Goal: Check status: Check status

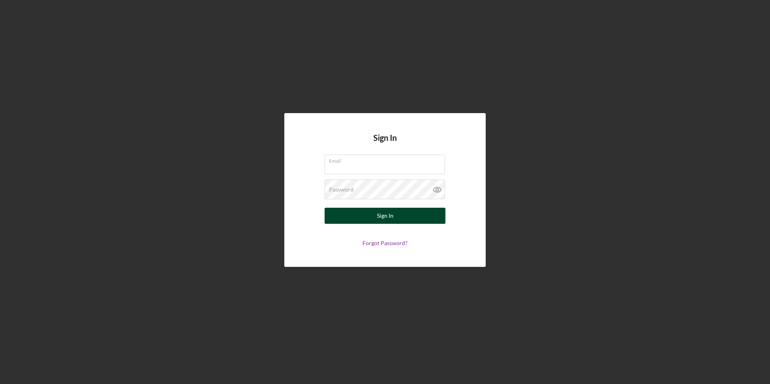
type input "[PERSON_NAME][EMAIL_ADDRESS][DOMAIN_NAME]"
click at [421, 219] on button "Sign In" at bounding box center [385, 216] width 121 height 16
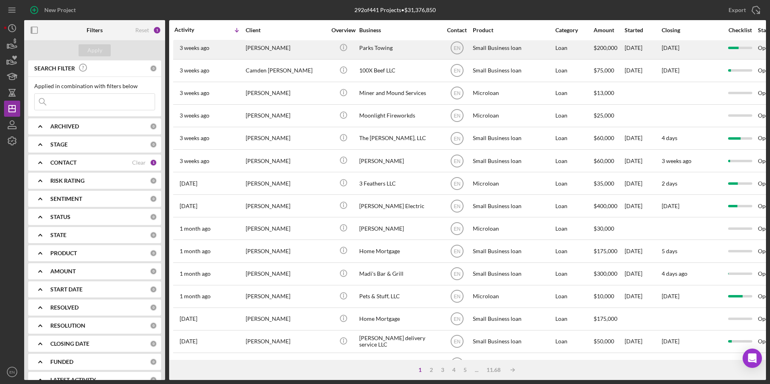
scroll to position [40, 0]
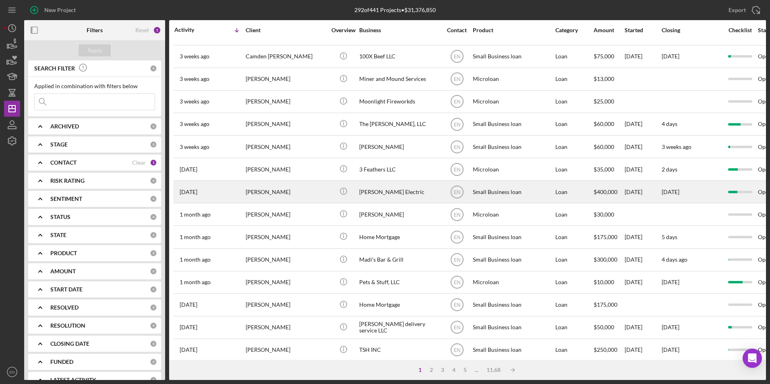
click at [312, 196] on div "[PERSON_NAME]" at bounding box center [286, 191] width 81 height 21
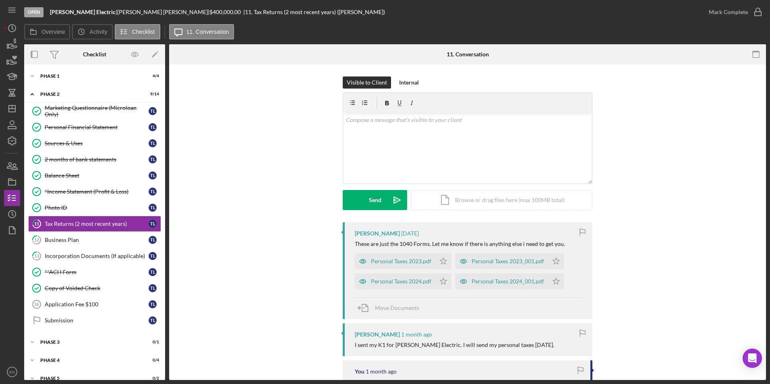
scroll to position [2, 0]
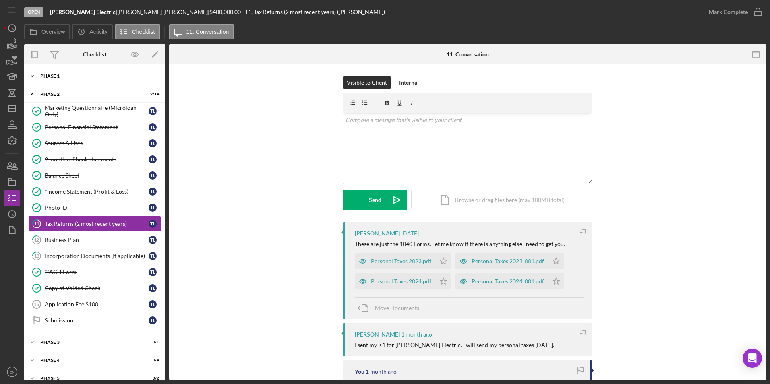
click at [62, 77] on div "Phase 1" at bounding box center [97, 76] width 115 height 5
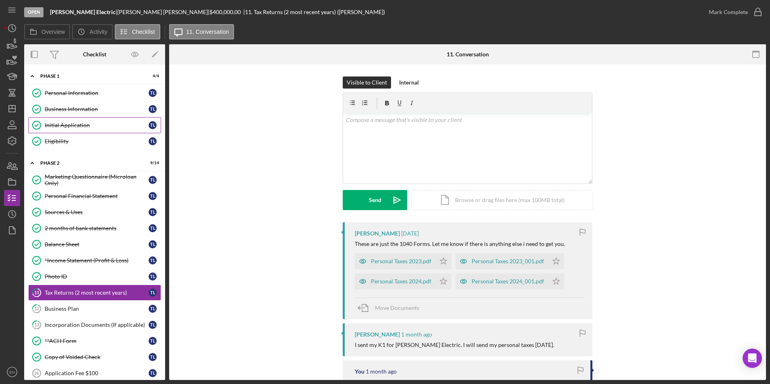
click at [64, 127] on div "Initial Application" at bounding box center [97, 125] width 104 height 6
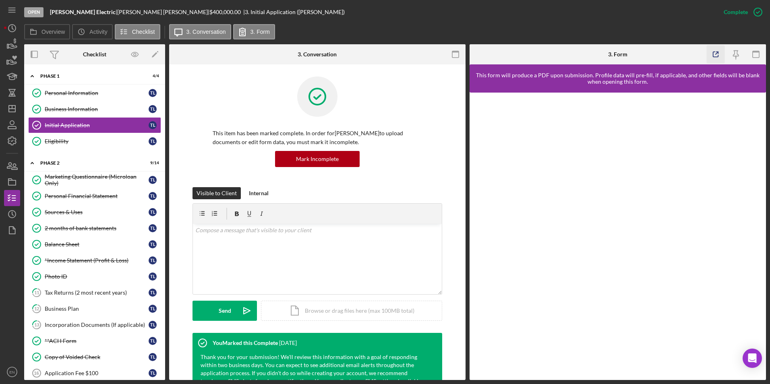
click at [715, 52] on icon "button" at bounding box center [716, 54] width 5 height 5
click at [77, 126] on div "Initial Application" at bounding box center [97, 125] width 104 height 6
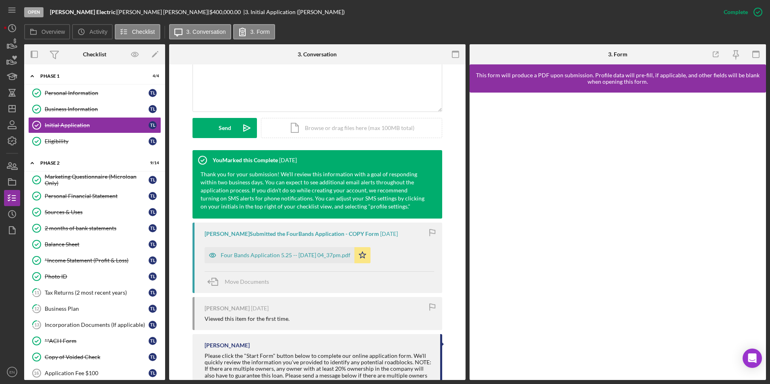
scroll to position [240, 0]
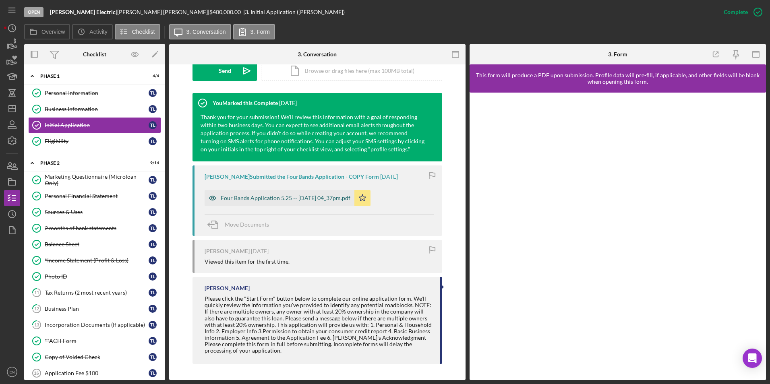
click at [291, 198] on div "Four Bands Application 5.25 -- [DATE] 04_37pm.pdf" at bounding box center [286, 198] width 130 height 6
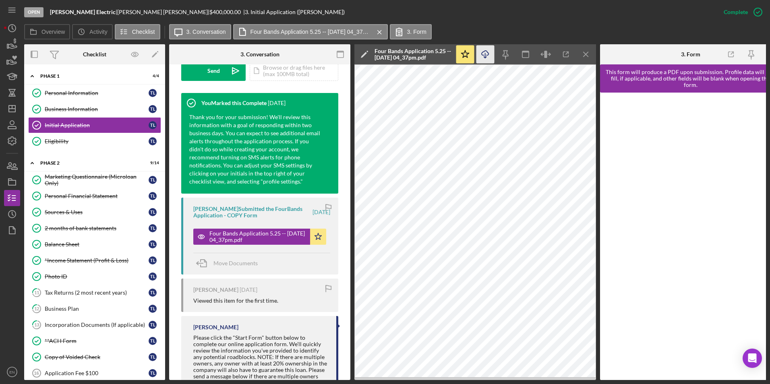
click at [486, 53] on icon "Icon/Download" at bounding box center [486, 55] width 18 height 18
click at [78, 178] on div "Marketing Questionnaire (Microloan Only)" at bounding box center [97, 180] width 104 height 13
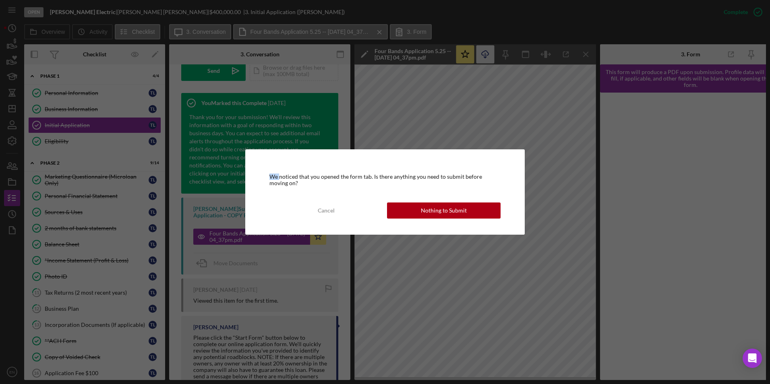
click at [78, 178] on div "We noticed that you opened the form tab. Is there anything you need to submit b…" at bounding box center [385, 192] width 770 height 384
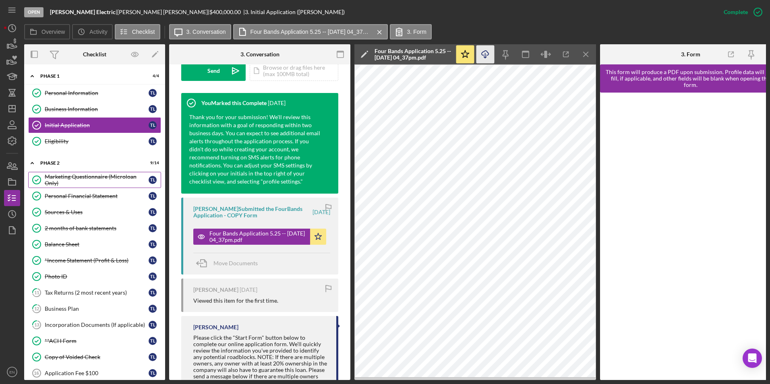
click at [78, 177] on div "Marketing Questionnaire (Microloan Only)" at bounding box center [97, 180] width 104 height 13
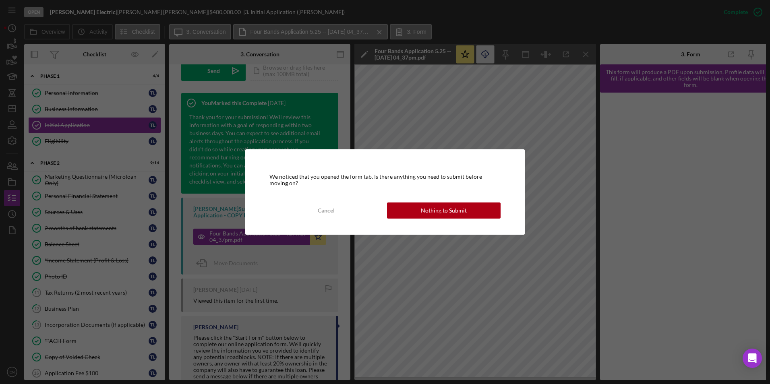
click at [469, 222] on div "We noticed that you opened the form tab. Is there anything you need to submit b…" at bounding box center [385, 192] width 280 height 85
click at [451, 207] on div "Nothing to Submit" at bounding box center [444, 211] width 46 height 16
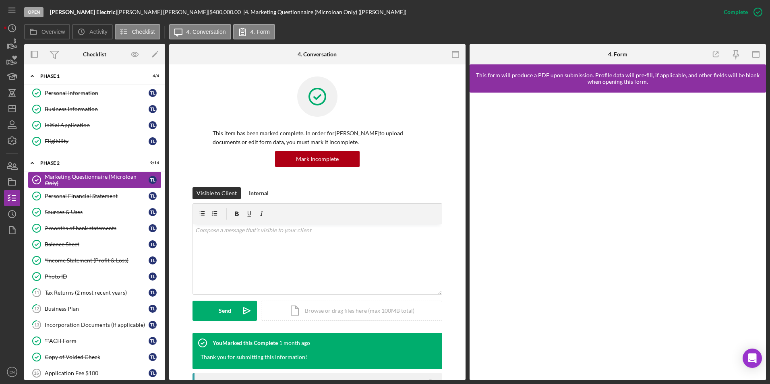
click at [44, 177] on icon "Marketing Questionnaire (Microloan Only)" at bounding box center [37, 180] width 20 height 20
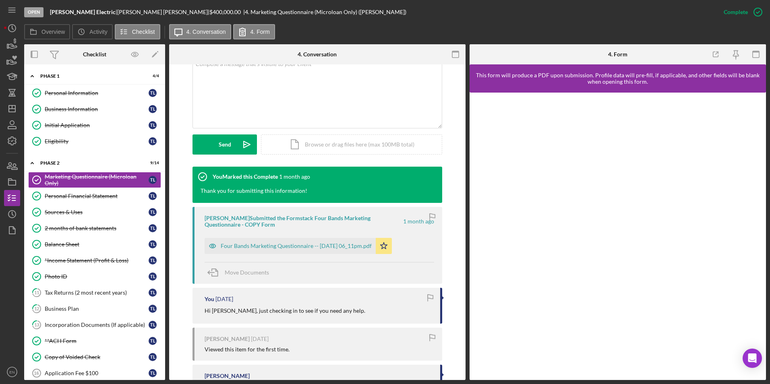
scroll to position [201, 0]
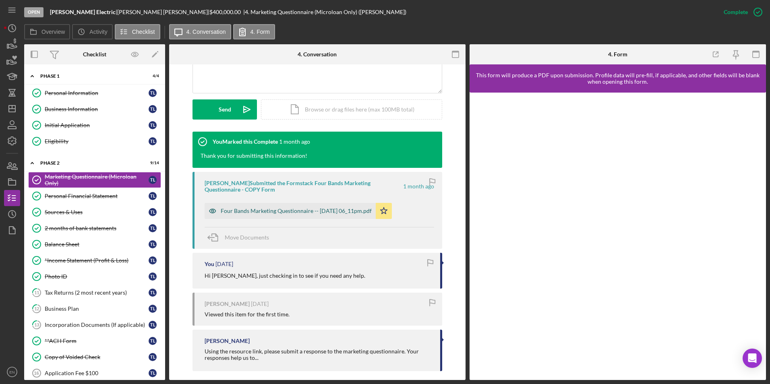
click at [282, 211] on div "Four Bands Marketing Questionnaire -- [DATE] 06_11pm.pdf" at bounding box center [296, 211] width 151 height 6
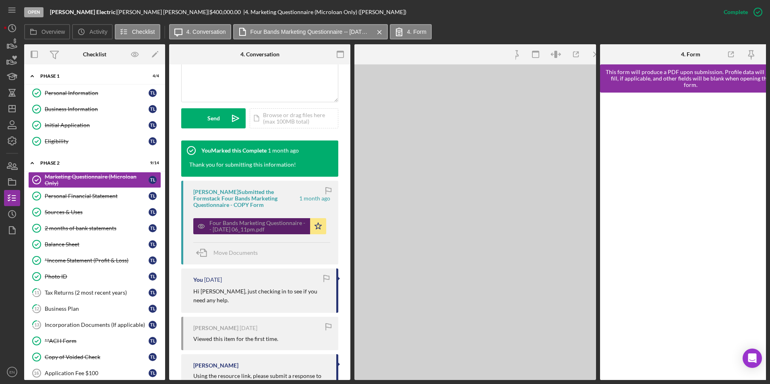
scroll to position [210, 0]
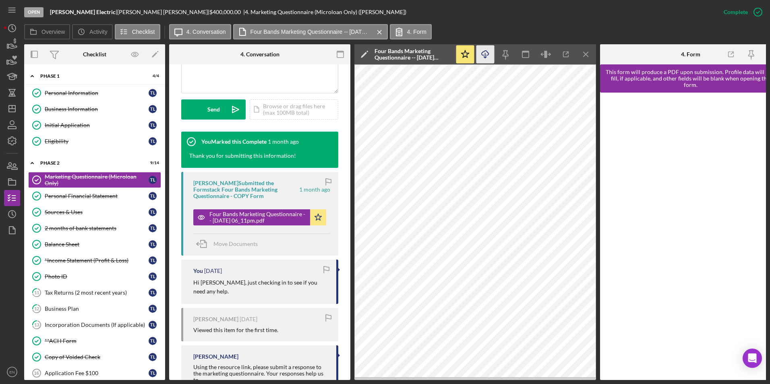
click at [483, 51] on icon "Icon/Download" at bounding box center [486, 55] width 18 height 18
click at [62, 198] on div "Personal Financial Statement" at bounding box center [97, 196] width 104 height 6
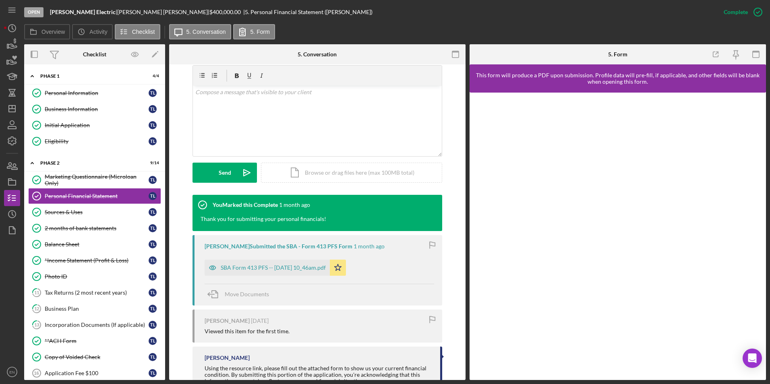
scroll to position [161, 0]
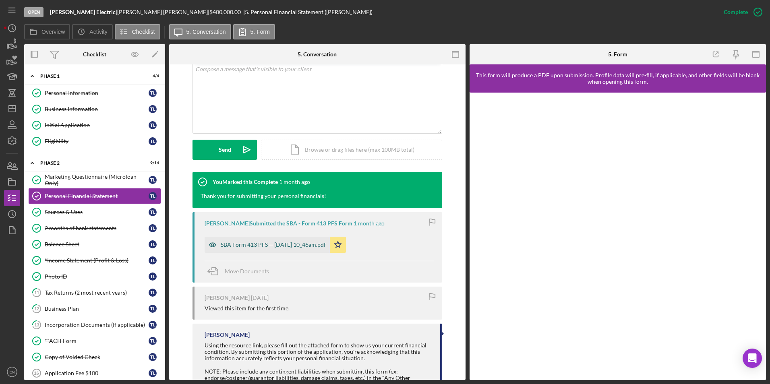
click at [231, 244] on div "SBA Form 413 PFS -- [DATE] 10_46am.pdf" at bounding box center [273, 245] width 105 height 6
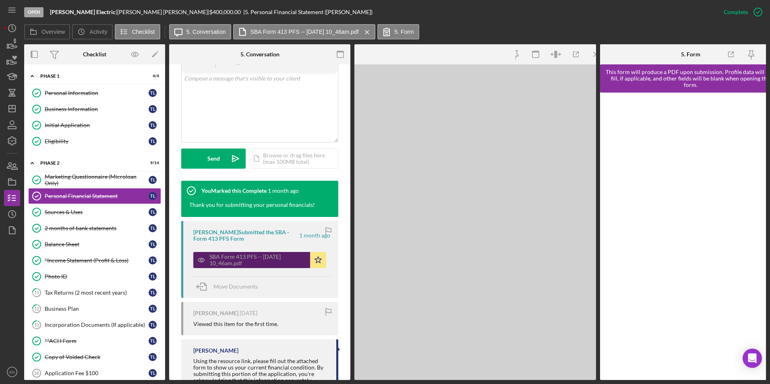
scroll to position [170, 0]
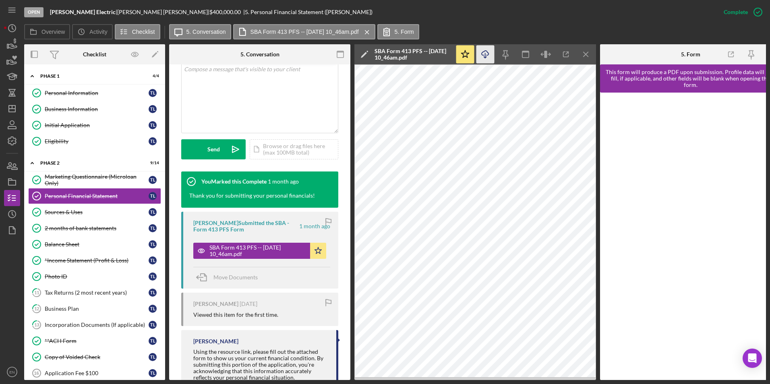
click at [485, 53] on icon "Icon/Download" at bounding box center [486, 55] width 18 height 18
click at [69, 212] on div "Sources & Uses" at bounding box center [97, 212] width 104 height 6
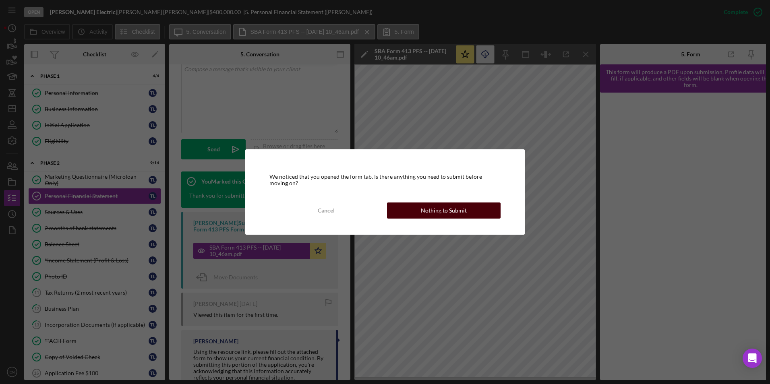
click at [471, 211] on button "Nothing to Submit" at bounding box center [444, 211] width 114 height 16
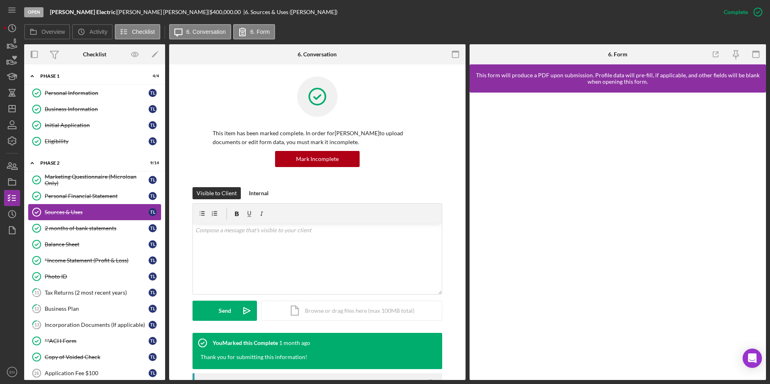
click at [72, 212] on div "Sources & Uses" at bounding box center [97, 212] width 104 height 6
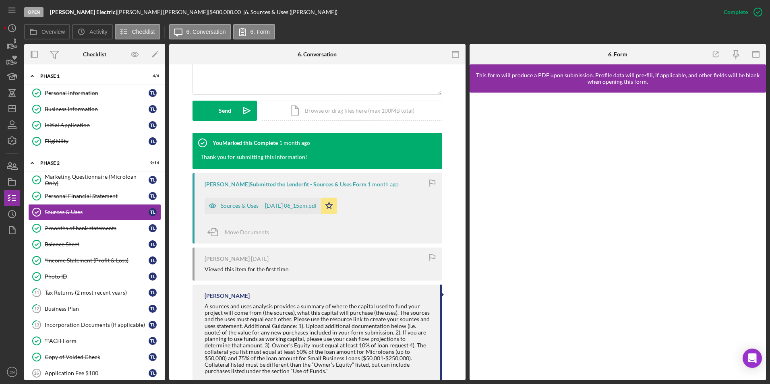
scroll to position [201, 0]
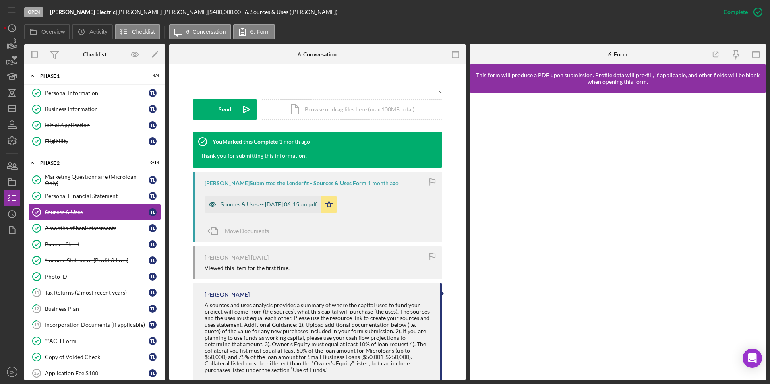
click at [237, 202] on div "Sources & Uses -- [DATE] 06_15pm.pdf" at bounding box center [269, 204] width 96 height 6
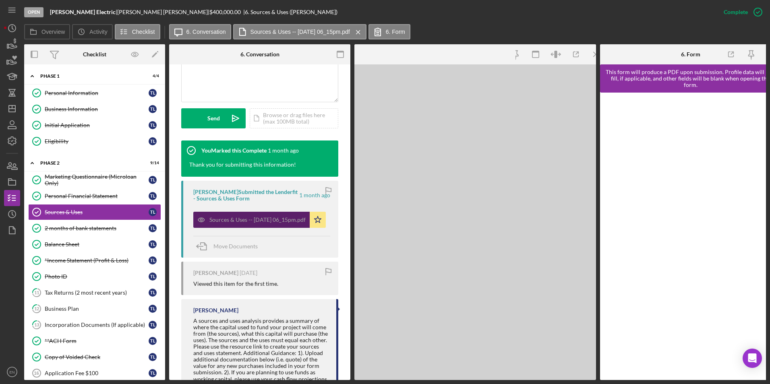
scroll to position [210, 0]
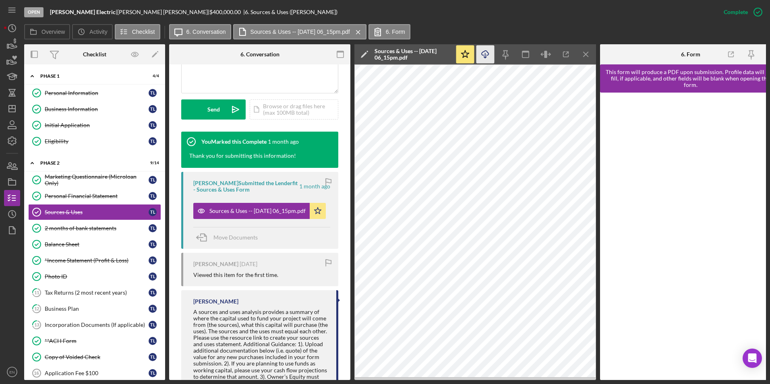
click at [485, 55] on icon "Icon/Download" at bounding box center [486, 55] width 18 height 18
click at [72, 228] on div "2 months of bank statements" at bounding box center [97, 228] width 104 height 6
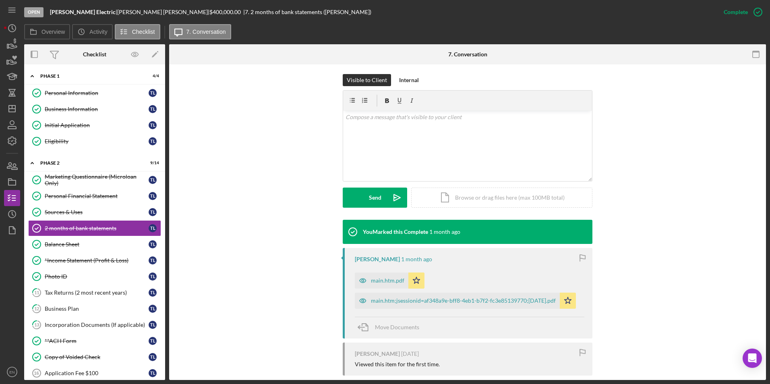
scroll to position [125, 0]
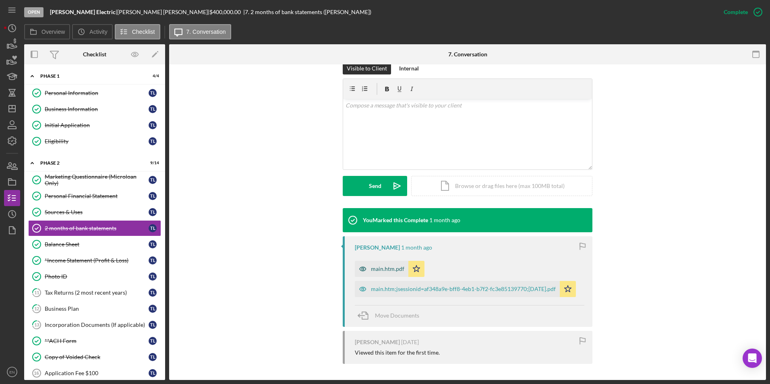
click at [380, 270] on div "main.htm.pdf" at bounding box center [387, 269] width 33 height 6
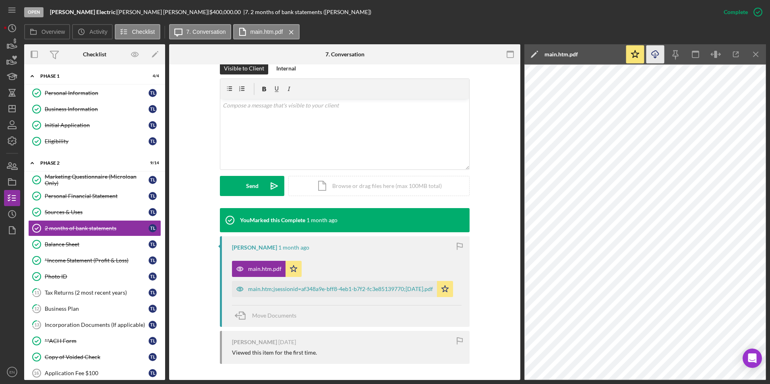
click at [654, 53] on icon "Icon/Download" at bounding box center [656, 55] width 18 height 18
click at [317, 287] on div "main.htm;jsessionid=af348a9e-bff8-4eb1-b7f2-fc3e85139770;[DATE].pdf" at bounding box center [340, 289] width 185 height 6
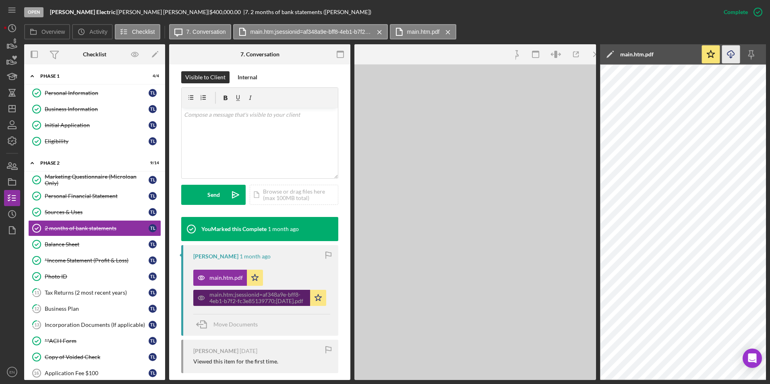
scroll to position [134, 0]
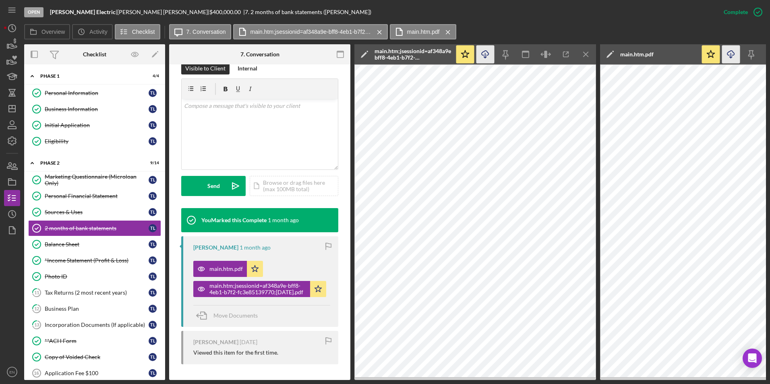
click at [486, 53] on icon "Icon/Download" at bounding box center [486, 55] width 18 height 18
click at [59, 243] on div "Balance Sheet" at bounding box center [97, 244] width 104 height 6
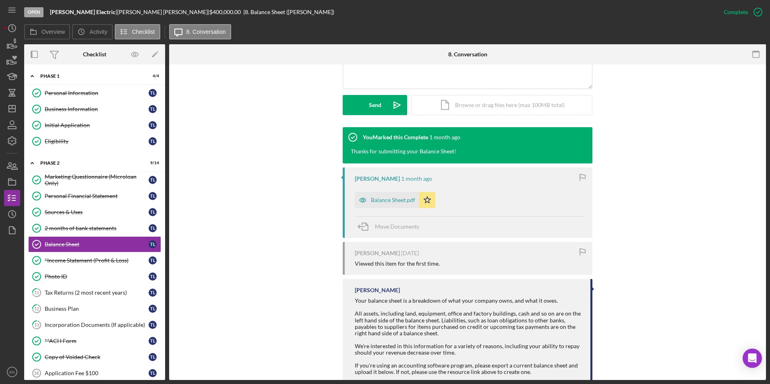
scroll to position [242, 0]
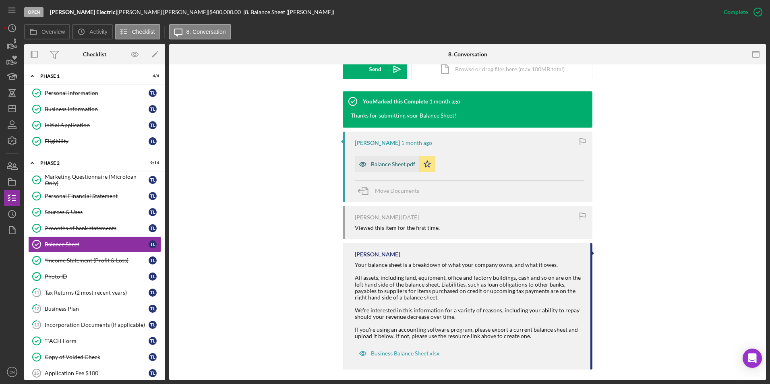
click at [403, 167] on div "Balance Sheet.pdf" at bounding box center [393, 164] width 44 height 6
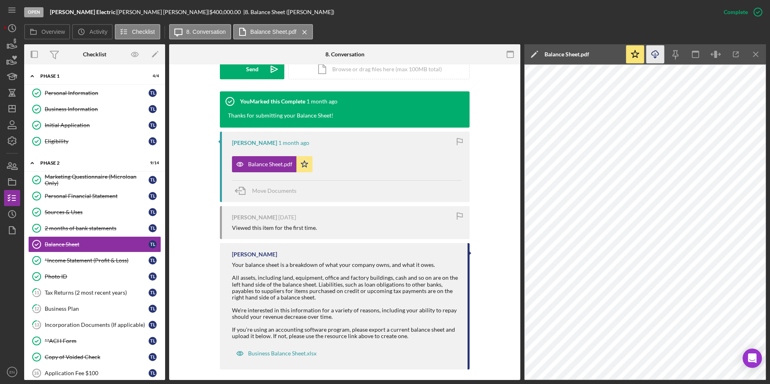
click at [654, 53] on icon "Icon/Download" at bounding box center [656, 55] width 18 height 18
click at [87, 262] on div "*Income Statement (Profit & Loss)" at bounding box center [97, 260] width 104 height 6
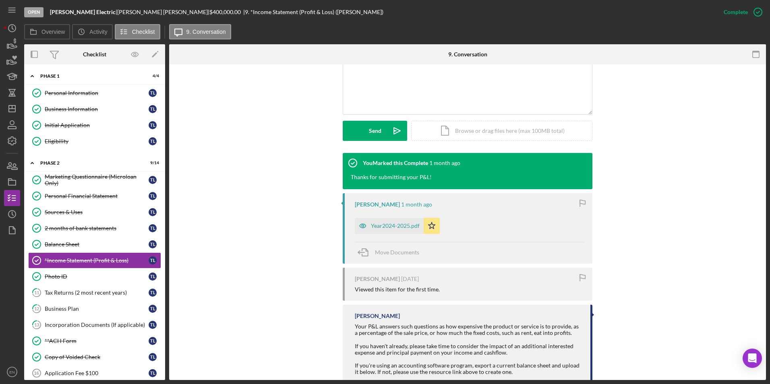
scroll to position [201, 0]
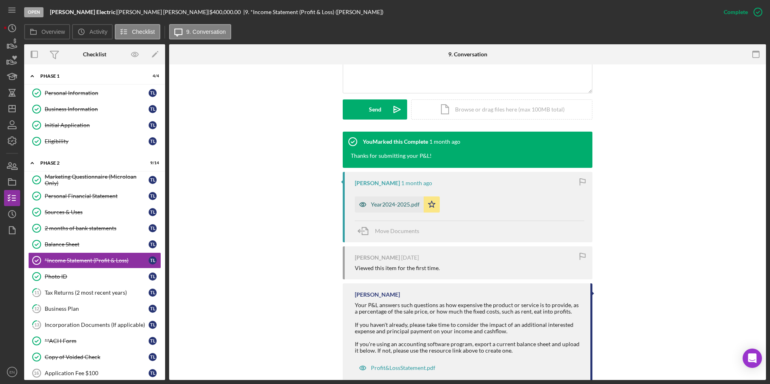
click at [392, 202] on div "Year2024-2025.pdf" at bounding box center [395, 204] width 49 height 6
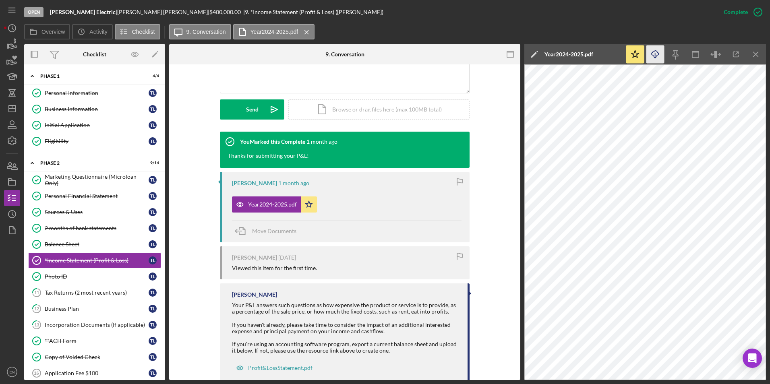
click at [657, 57] on icon "Icon/Download" at bounding box center [656, 55] width 18 height 18
click at [61, 278] on div "Photo ID" at bounding box center [97, 277] width 104 height 6
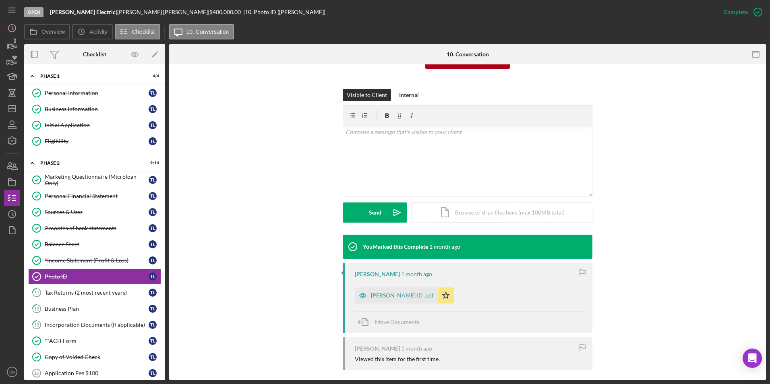
scroll to position [105, 0]
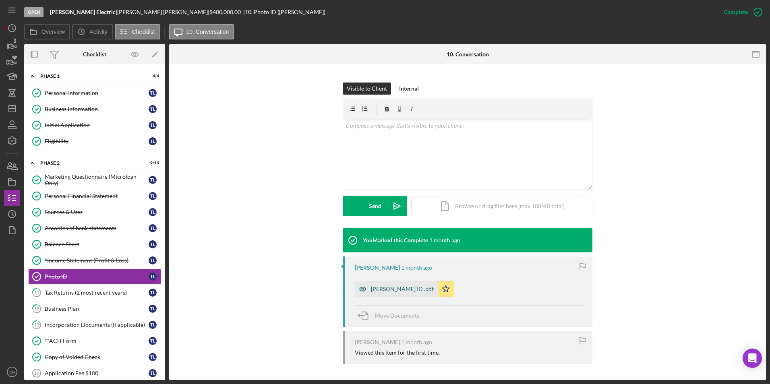
click at [388, 289] on div "[PERSON_NAME] ID .pdf" at bounding box center [402, 289] width 63 height 6
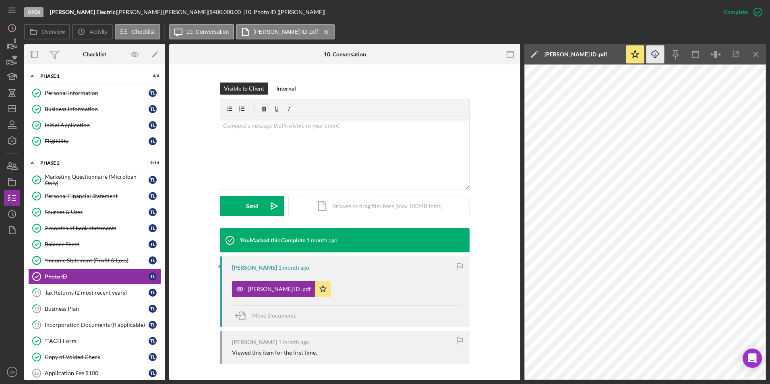
click at [659, 53] on icon "button" at bounding box center [655, 53] width 7 height 4
click at [54, 296] on div "Tax Returns (2 most recent years)" at bounding box center [97, 293] width 104 height 6
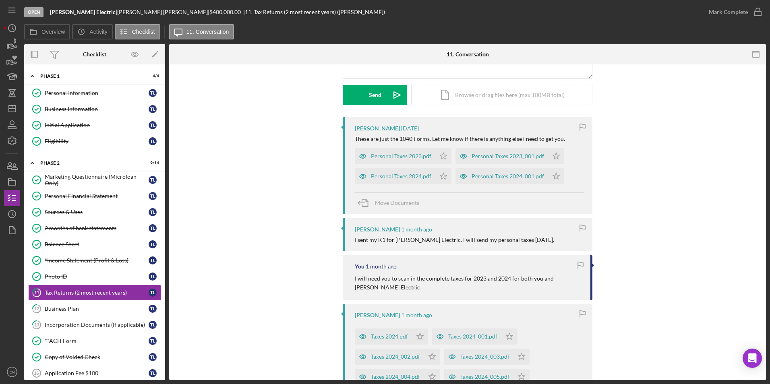
scroll to position [58, 0]
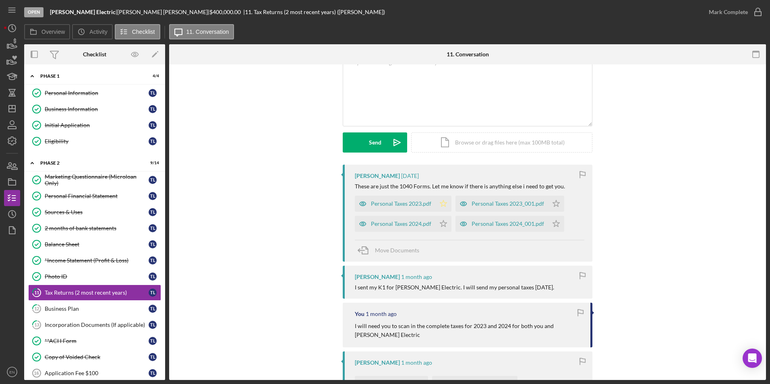
click at [437, 200] on icon "Icon/Star" at bounding box center [444, 204] width 16 height 16
click at [555, 201] on icon "Icon/Star" at bounding box center [556, 204] width 16 height 16
click at [437, 220] on icon "Icon/Star" at bounding box center [444, 224] width 16 height 16
click at [555, 221] on icon "Icon/Star" at bounding box center [556, 224] width 16 height 16
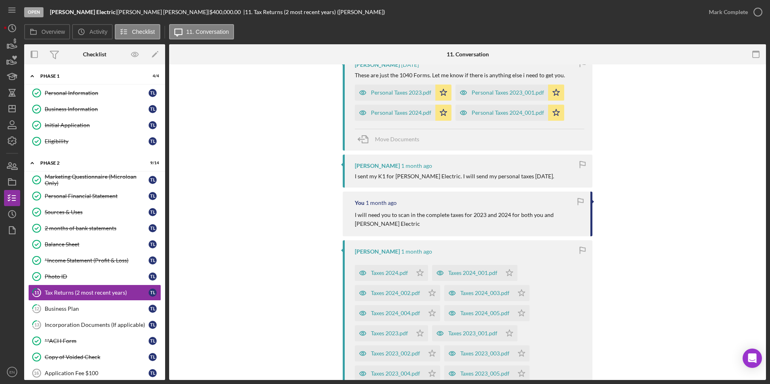
scroll to position [179, 0]
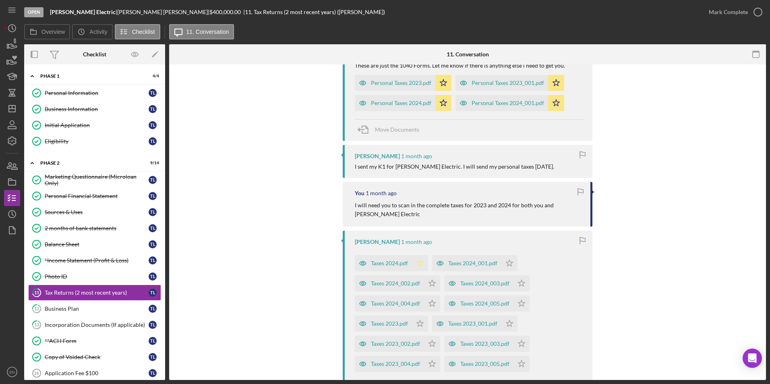
click at [412, 261] on icon "Icon/Star" at bounding box center [420, 263] width 16 height 16
click at [511, 264] on icon "Icon/Star" at bounding box center [510, 263] width 16 height 16
click at [432, 282] on polygon "button" at bounding box center [432, 283] width 7 height 6
click at [515, 282] on icon "Icon/Star" at bounding box center [522, 284] width 16 height 16
click at [426, 303] on icon "Icon/Star" at bounding box center [432, 304] width 16 height 16
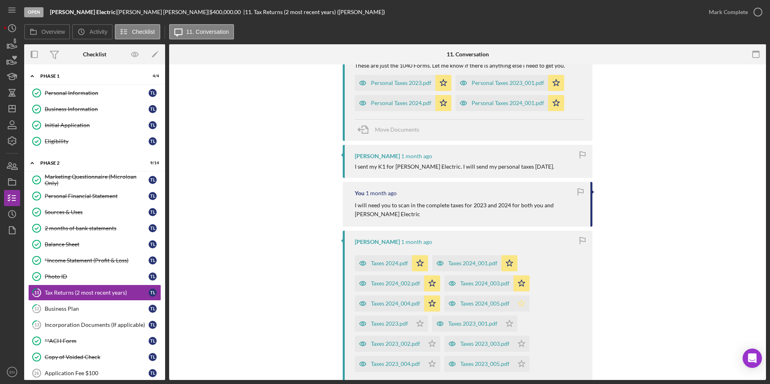
click at [521, 305] on icon "Icon/Star" at bounding box center [522, 304] width 16 height 16
click at [417, 322] on icon "Icon/Star" at bounding box center [420, 324] width 16 height 16
click at [505, 320] on icon "Icon/Star" at bounding box center [510, 324] width 16 height 16
click at [434, 344] on polygon "button" at bounding box center [432, 344] width 7 height 6
click at [520, 343] on polygon "button" at bounding box center [522, 344] width 7 height 6
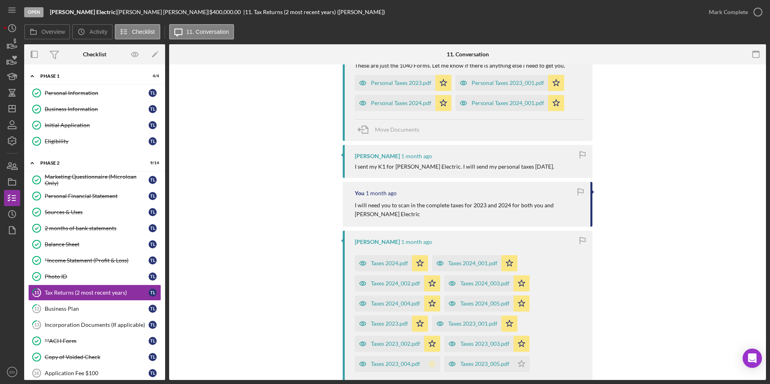
click at [429, 365] on icon "Icon/Star" at bounding box center [432, 364] width 16 height 16
click at [519, 365] on polygon "button" at bounding box center [522, 364] width 7 height 6
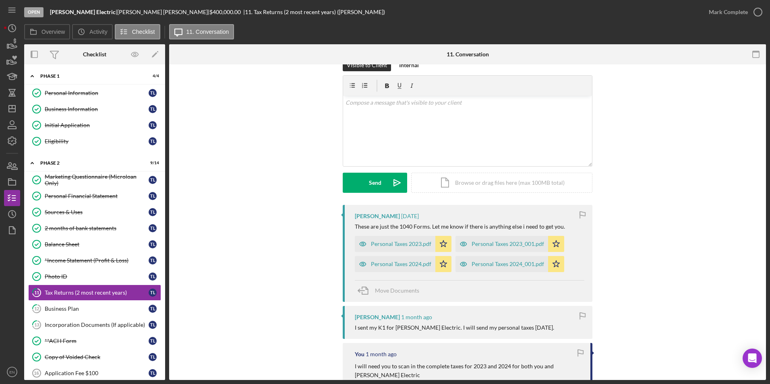
scroll to position [0, 0]
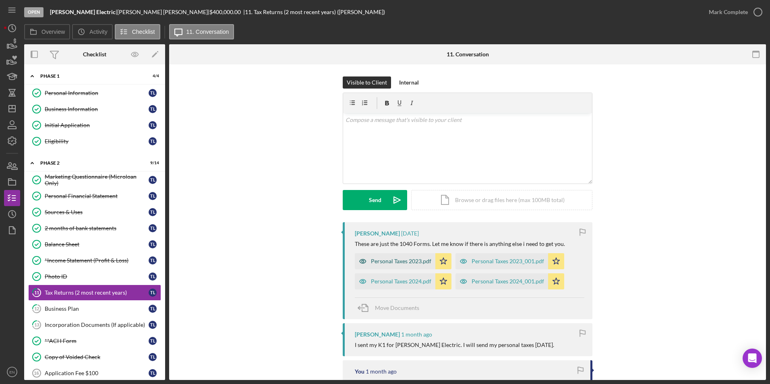
click at [380, 263] on div "Personal Taxes 2023.pdf" at bounding box center [401, 261] width 60 height 6
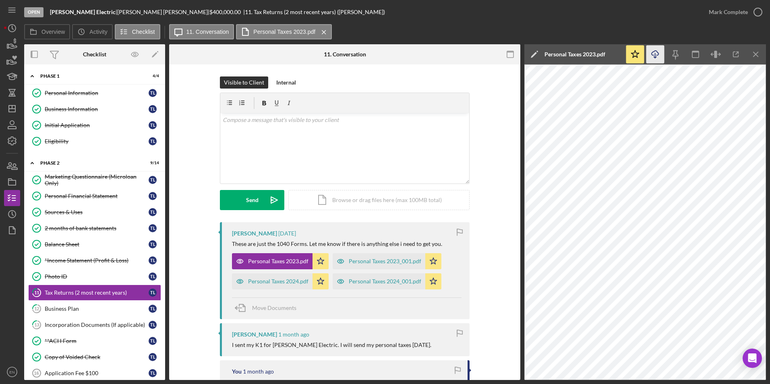
click at [655, 54] on icon "Icon/Download" at bounding box center [656, 55] width 18 height 18
click at [375, 263] on div "Personal Taxes 2023_001.pdf" at bounding box center [385, 261] width 73 height 6
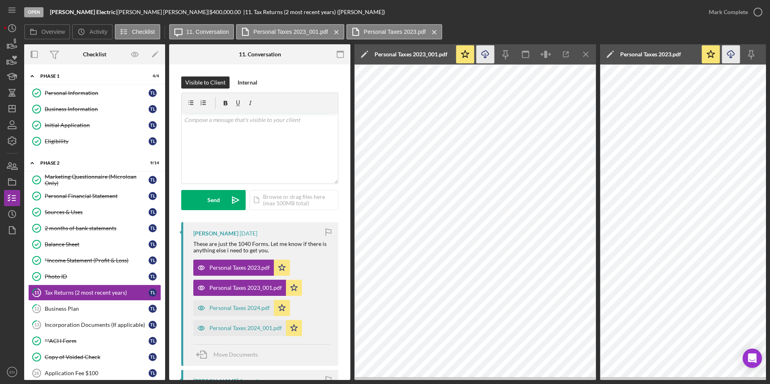
click at [487, 55] on icon "button" at bounding box center [485, 53] width 7 height 4
click at [255, 310] on div "Personal Taxes 2024.pdf" at bounding box center [240, 308] width 60 height 6
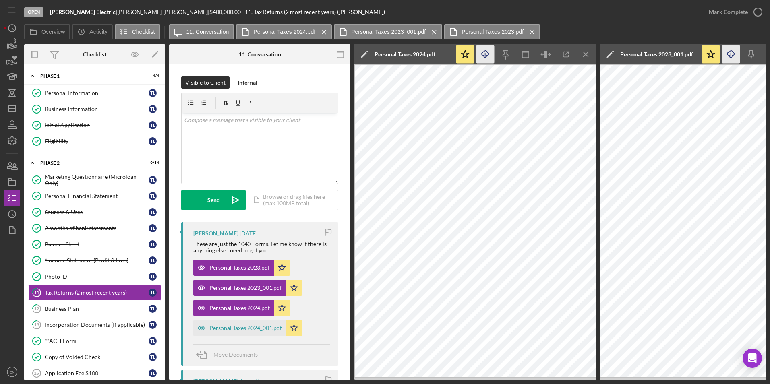
click at [484, 56] on icon "Icon/Download" at bounding box center [486, 55] width 18 height 18
click at [269, 329] on div "Personal Taxes 2024_001.pdf" at bounding box center [246, 328] width 73 height 6
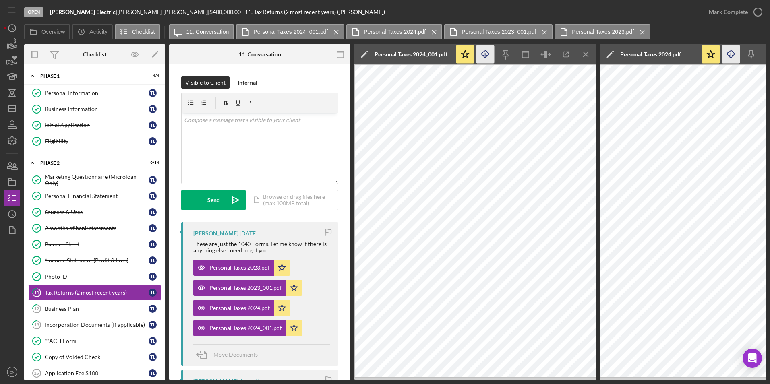
click at [483, 52] on icon "button" at bounding box center [485, 53] width 7 height 4
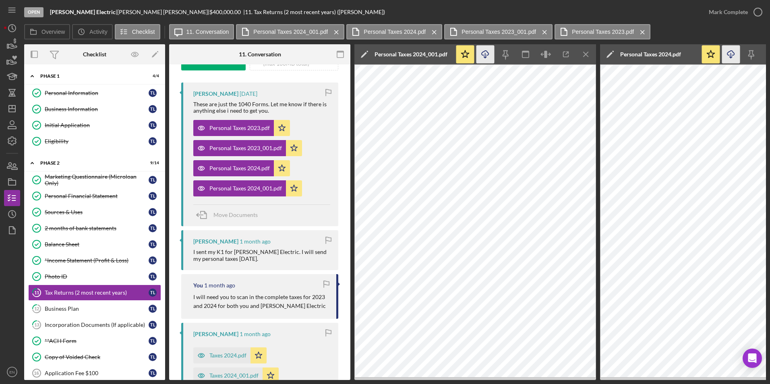
scroll to position [161, 0]
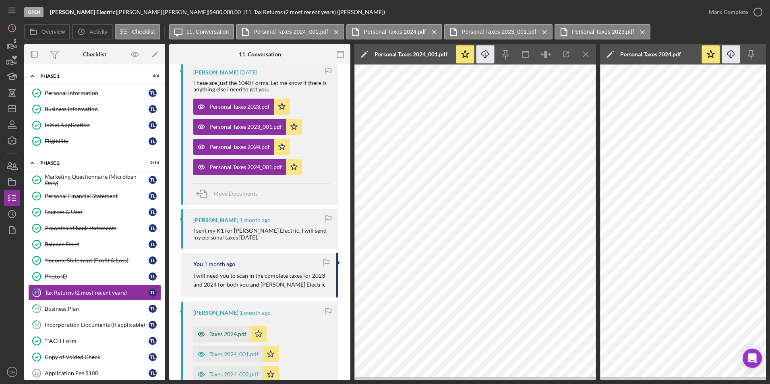
click at [229, 332] on div "Taxes 2024.pdf" at bounding box center [228, 334] width 37 height 6
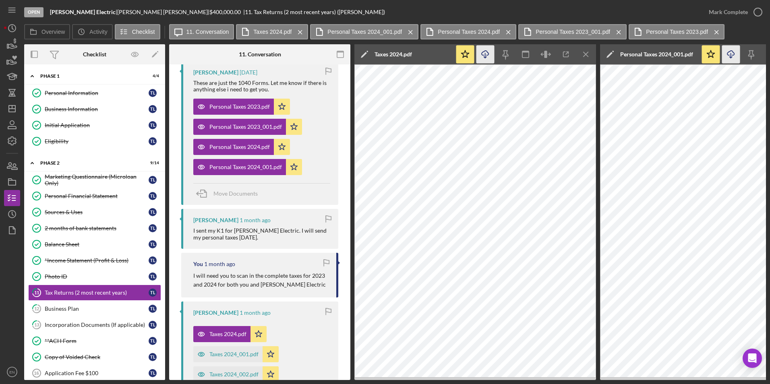
click at [483, 55] on icon "Icon/Download" at bounding box center [486, 55] width 18 height 18
click at [219, 356] on div "Taxes 2024_001.pdf" at bounding box center [234, 354] width 49 height 6
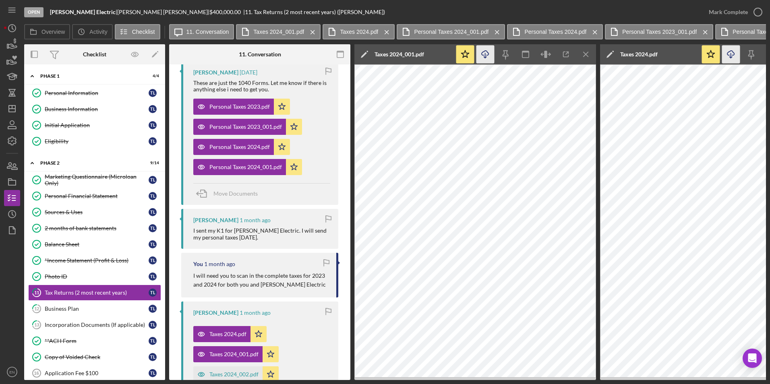
click at [485, 53] on icon "Icon/Download" at bounding box center [486, 55] width 18 height 18
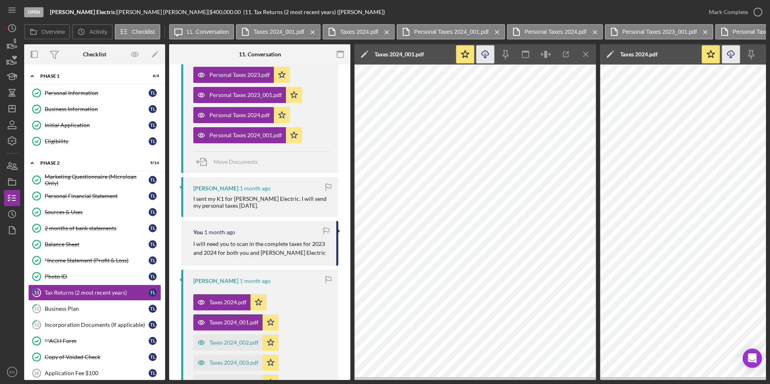
scroll to position [242, 0]
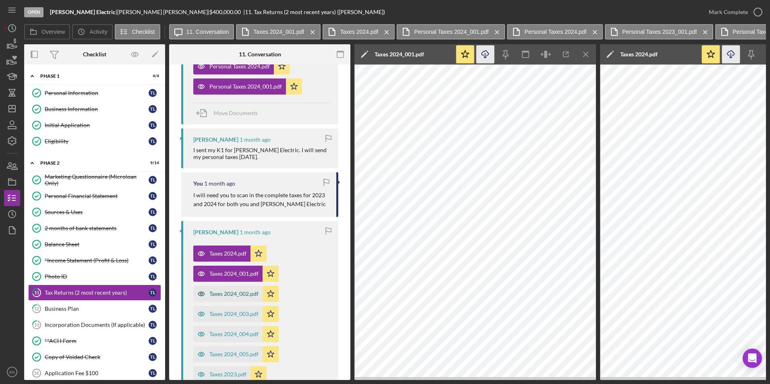
click at [242, 293] on div "Taxes 2024_002.pdf" at bounding box center [234, 294] width 49 height 6
click at [483, 50] on icon "Icon/Download" at bounding box center [486, 55] width 18 height 18
click at [233, 312] on div "Taxes 2024_003.pdf" at bounding box center [234, 314] width 49 height 6
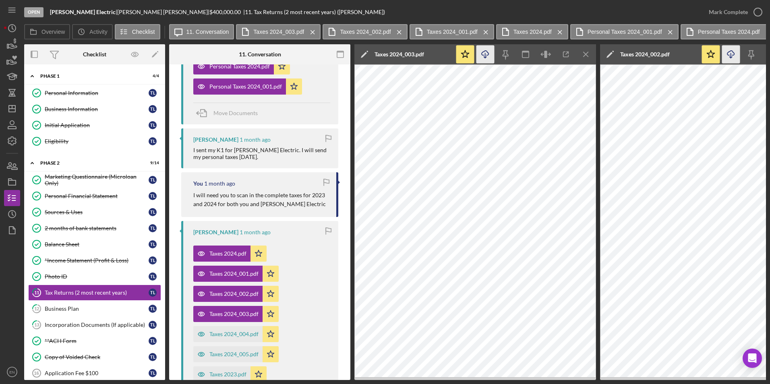
click at [486, 52] on icon "Icon/Download" at bounding box center [486, 55] width 18 height 18
click at [210, 334] on div "Taxes 2024_004.pdf" at bounding box center [234, 334] width 49 height 6
click at [485, 54] on icon "Icon/Download" at bounding box center [486, 55] width 18 height 18
click at [252, 357] on div "Taxes 2024_005.pdf" at bounding box center [234, 354] width 49 height 6
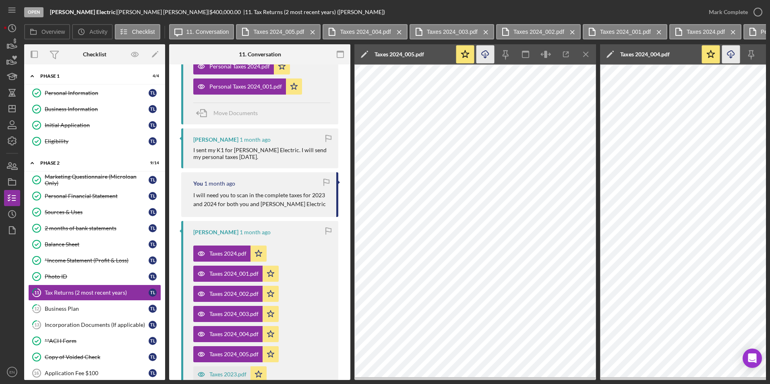
click at [484, 56] on icon "Icon/Download" at bounding box center [486, 55] width 18 height 18
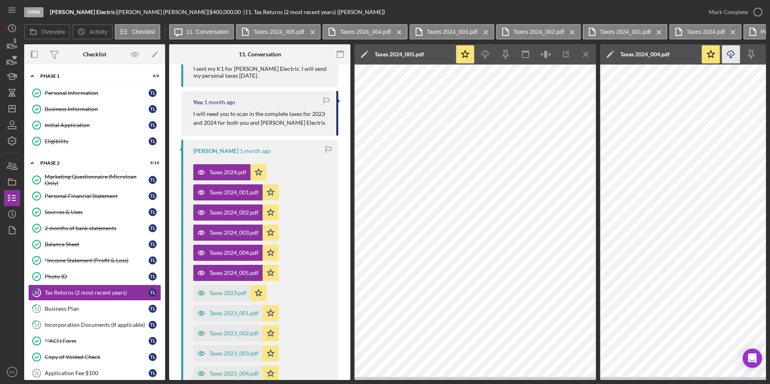
scroll to position [363, 0]
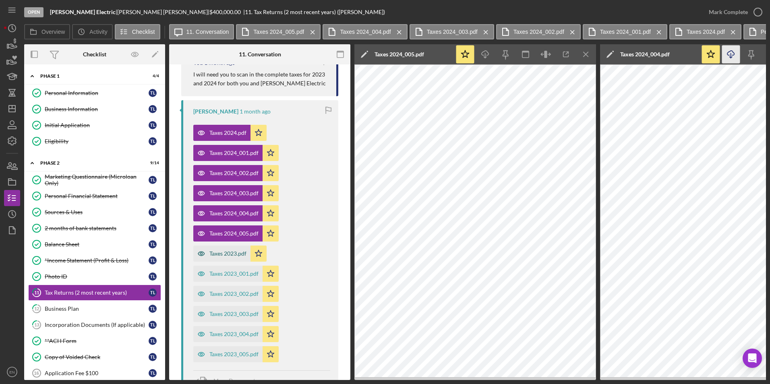
click at [241, 252] on div "Taxes 2023.pdf" at bounding box center [228, 254] width 37 height 6
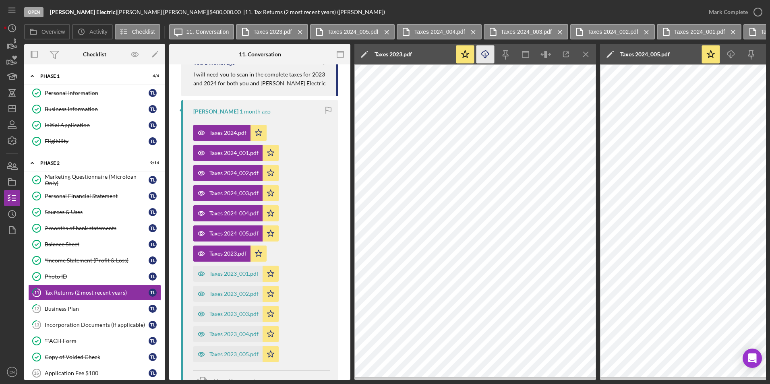
click at [488, 53] on icon "Icon/Download" at bounding box center [486, 55] width 18 height 18
click at [223, 275] on div "Taxes 2023_001.pdf" at bounding box center [234, 274] width 49 height 6
click at [490, 58] on icon "Icon/Download" at bounding box center [486, 55] width 18 height 18
click at [226, 292] on div "Taxes 2023_002.pdf" at bounding box center [234, 294] width 49 height 6
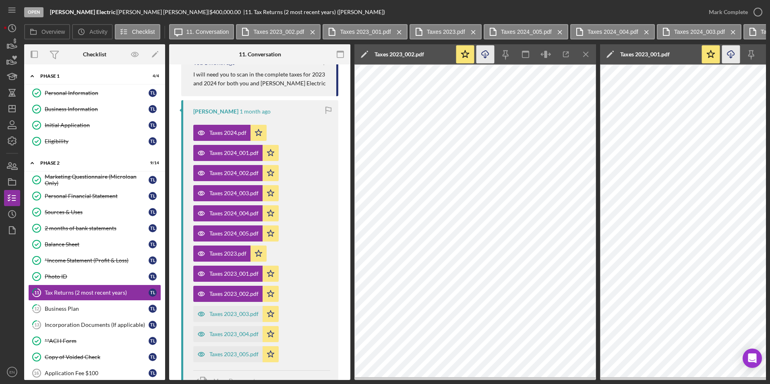
click at [483, 52] on icon "button" at bounding box center [485, 53] width 7 height 4
click at [226, 311] on div "Taxes 2023_003.pdf" at bounding box center [234, 314] width 49 height 6
click at [486, 57] on line "button" at bounding box center [486, 55] width 0 height 4
click at [214, 334] on div "Taxes 2023_004.pdf" at bounding box center [234, 334] width 49 height 6
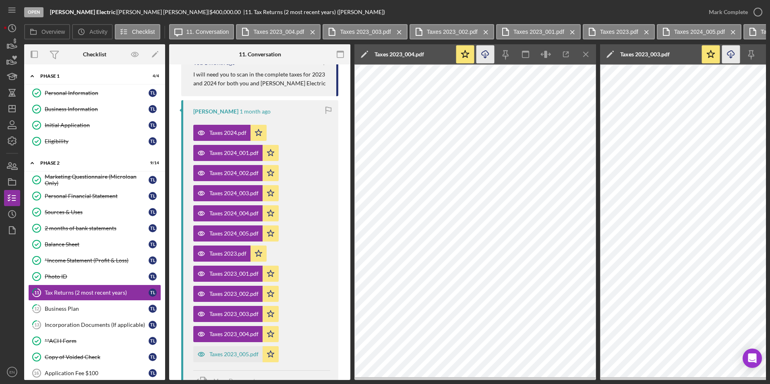
click at [487, 57] on icon "Icon/Download" at bounding box center [486, 55] width 18 height 18
click at [225, 352] on div "Taxes 2023_005.pdf" at bounding box center [234, 354] width 49 height 6
click at [485, 56] on icon "Icon/Download" at bounding box center [486, 55] width 18 height 18
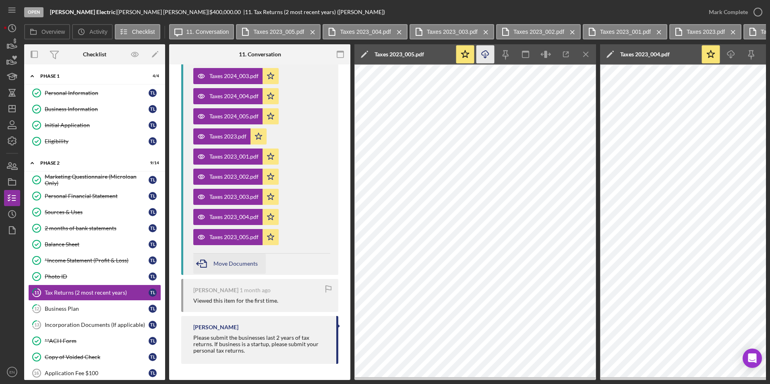
click at [199, 261] on icon "button" at bounding box center [203, 264] width 20 height 20
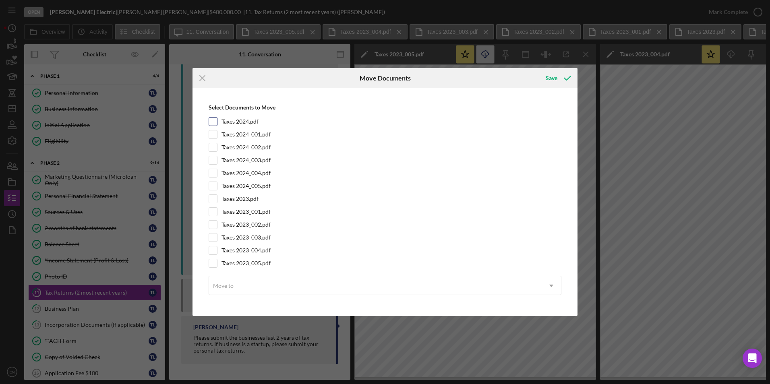
click at [216, 124] on input "Taxes 2024.pdf" at bounding box center [213, 122] width 8 height 8
checkbox input "true"
click at [212, 138] on input "Taxes 2024_001.pdf" at bounding box center [213, 135] width 8 height 8
checkbox input "true"
click at [212, 150] on input "Taxes 2024_002.pdf" at bounding box center [213, 147] width 8 height 8
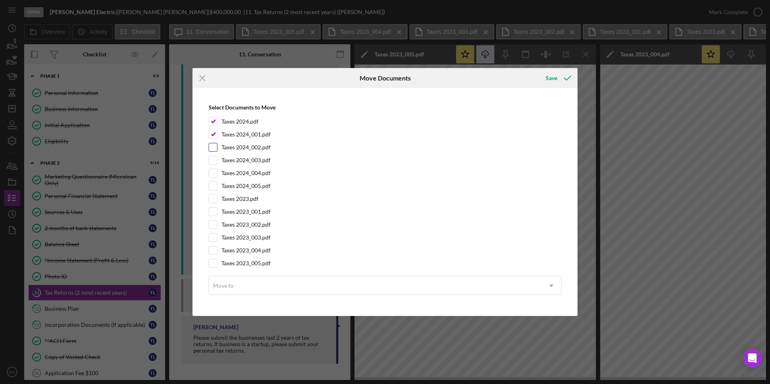
checkbox input "true"
click at [212, 160] on input "Taxes 2024_003.pdf" at bounding box center [213, 160] width 8 height 8
checkbox input "true"
click at [211, 175] on input "Taxes 2024_004.pdf" at bounding box center [213, 173] width 8 height 8
checkbox input "true"
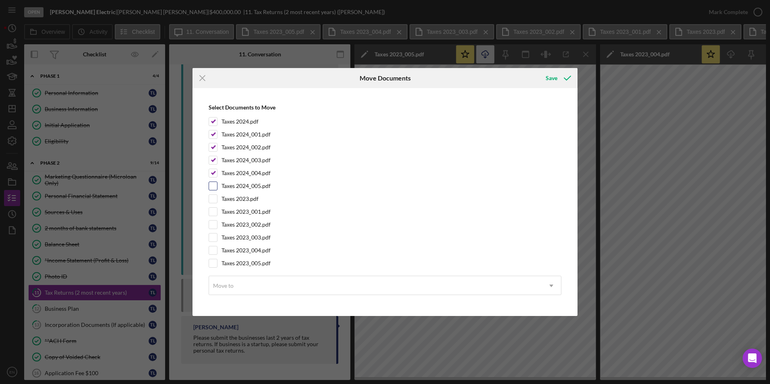
click at [213, 189] on input "Taxes 2024_005.pdf" at bounding box center [213, 186] width 8 height 8
checkbox input "true"
click at [212, 203] on div at bounding box center [213, 199] width 9 height 9
click at [217, 197] on div at bounding box center [213, 199] width 9 height 9
click at [215, 195] on input "Taxes 2023.pdf" at bounding box center [213, 199] width 8 height 8
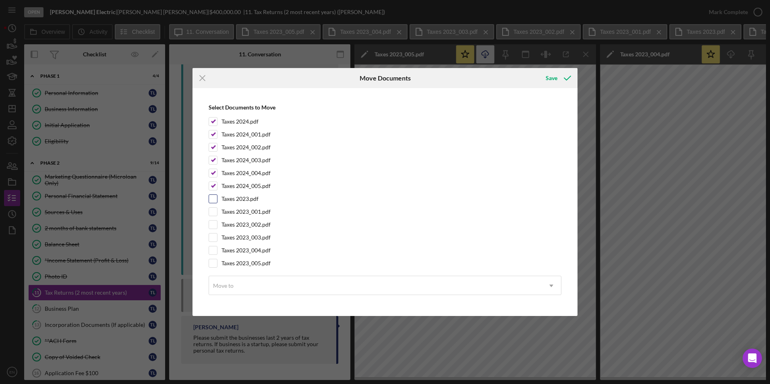
checkbox input "true"
click at [218, 214] on div "Taxes 2023_001.pdf" at bounding box center [385, 212] width 353 height 9
click at [212, 213] on input "Taxes 2023_001.pdf" at bounding box center [213, 212] width 8 height 8
checkbox input "true"
click at [212, 226] on input "Taxes 2023_002.pdf" at bounding box center [213, 225] width 8 height 8
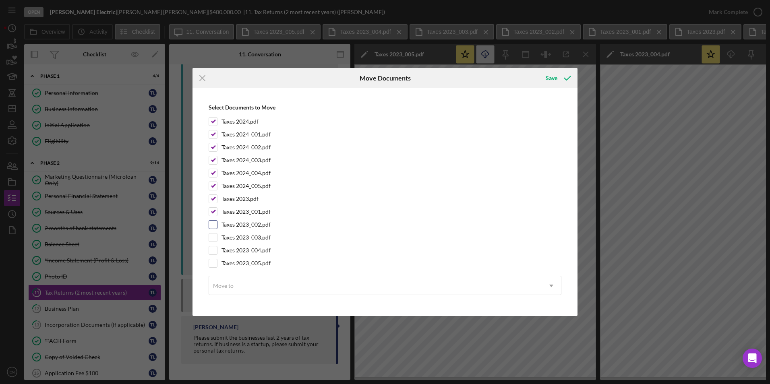
checkbox input "true"
click at [210, 238] on input "Taxes 2023_003.pdf" at bounding box center [213, 238] width 8 height 8
checkbox input "true"
click at [212, 250] on input "Taxes 2023_004.pdf" at bounding box center [213, 251] width 8 height 8
checkbox input "true"
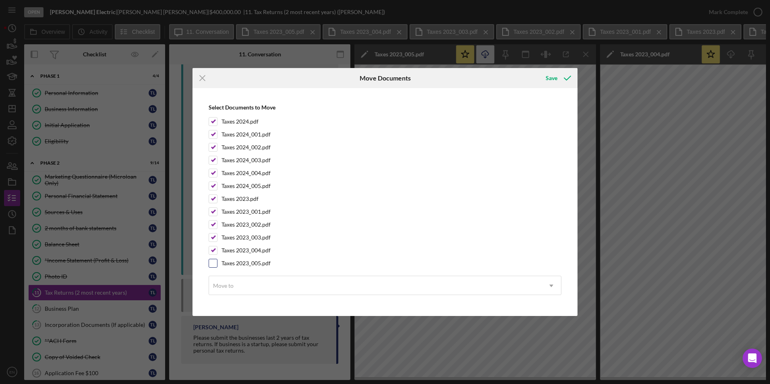
click at [213, 262] on input "Taxes 2023_005.pdf" at bounding box center [213, 264] width 8 height 8
checkbox input "true"
click at [215, 284] on div "Move to" at bounding box center [223, 286] width 21 height 6
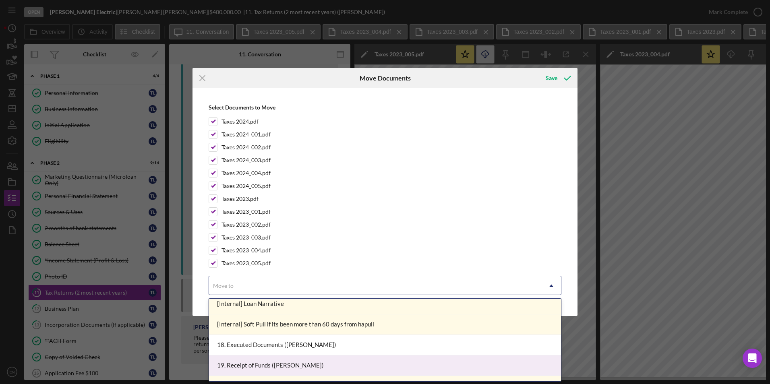
scroll to position [370, 0]
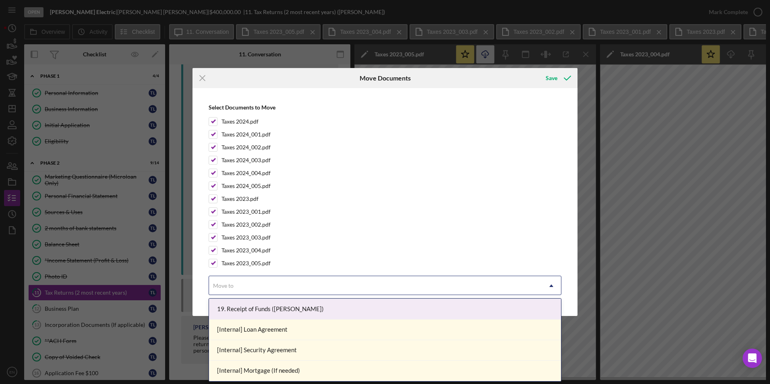
click at [536, 193] on div "Select Documents to Move Taxes 2024.pdf Taxes 2024_001.pdf Taxes 2024_002.pdf T…" at bounding box center [385, 202] width 377 height 220
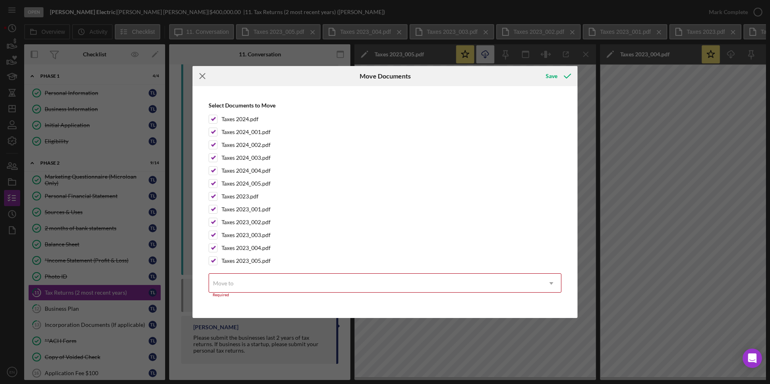
click at [196, 76] on icon "Icon/Menu Close" at bounding box center [203, 76] width 20 height 20
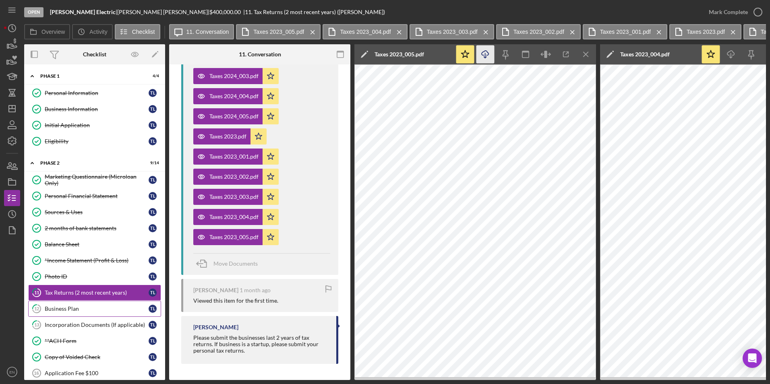
click at [69, 308] on div "Business Plan" at bounding box center [97, 309] width 104 height 6
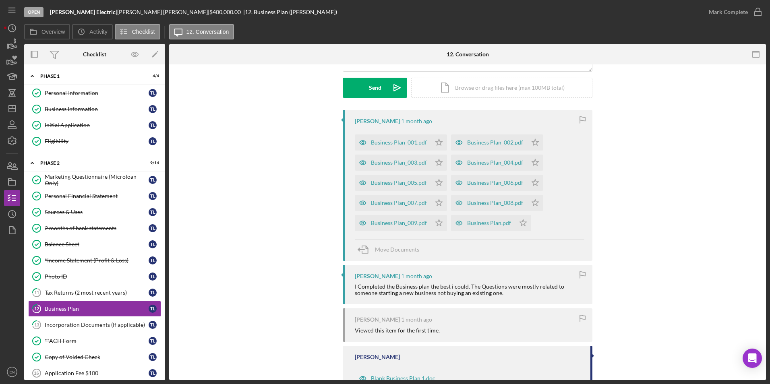
scroll to position [143, 0]
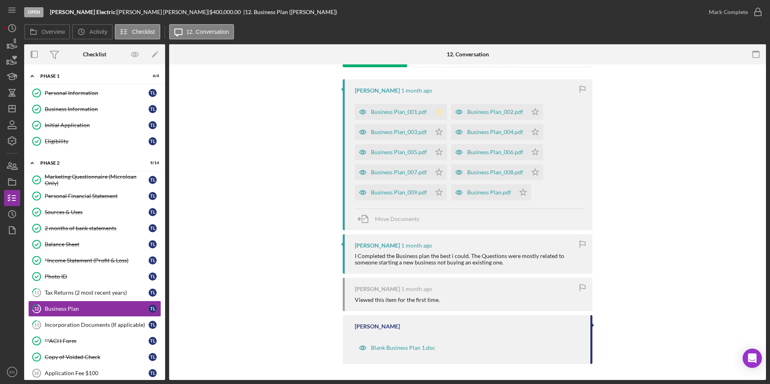
click at [440, 112] on icon "Icon/Star" at bounding box center [439, 112] width 16 height 16
click at [536, 110] on icon "Icon/Star" at bounding box center [535, 112] width 16 height 16
click at [434, 129] on icon "Icon/Star" at bounding box center [439, 132] width 16 height 16
click at [535, 133] on icon "Icon/Star" at bounding box center [535, 132] width 16 height 16
click at [437, 155] on icon "Icon/Star" at bounding box center [439, 152] width 16 height 16
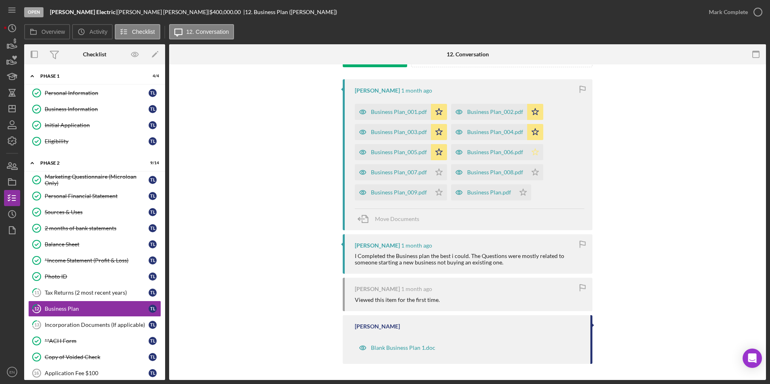
click at [533, 151] on polygon "button" at bounding box center [535, 152] width 7 height 6
click at [436, 172] on icon "Icon/Star" at bounding box center [439, 172] width 16 height 16
click at [532, 171] on polygon "button" at bounding box center [535, 172] width 7 height 6
click at [436, 193] on polygon "button" at bounding box center [439, 192] width 7 height 6
click at [523, 193] on icon "Icon/Star" at bounding box center [523, 193] width 16 height 16
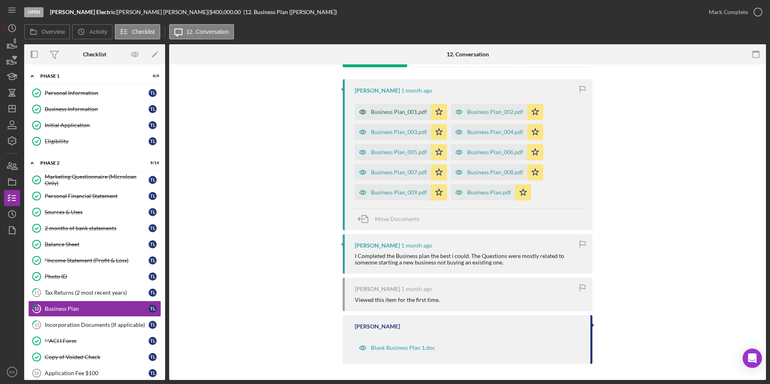
click at [400, 112] on div "Business Plan_001.pdf" at bounding box center [399, 112] width 56 height 6
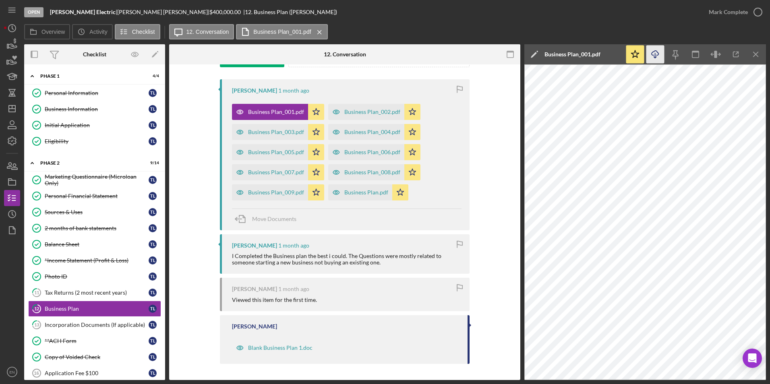
click at [657, 53] on icon "Icon/Download" at bounding box center [656, 55] width 18 height 18
click at [263, 129] on div "Business Plan_003.pdf" at bounding box center [270, 132] width 76 height 16
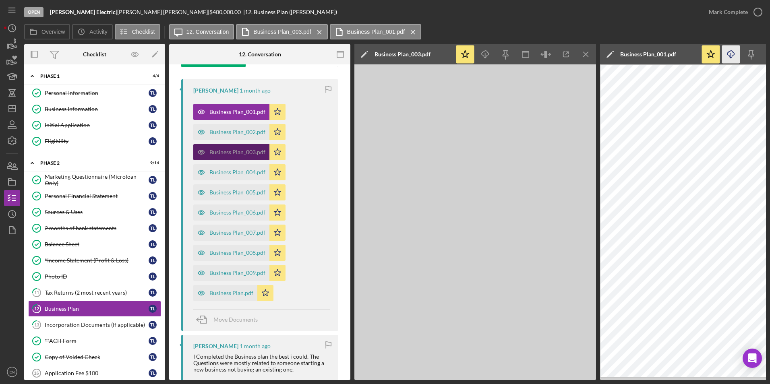
click at [263, 129] on div "Business Plan_002.pdf" at bounding box center [231, 132] width 76 height 16
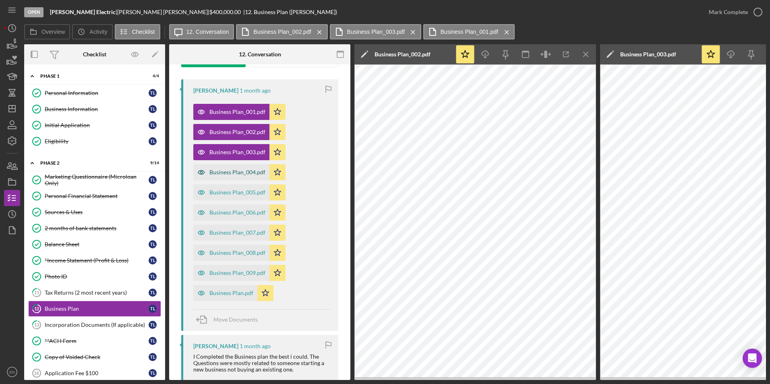
click at [236, 174] on div "Business Plan_004.pdf" at bounding box center [238, 172] width 56 height 6
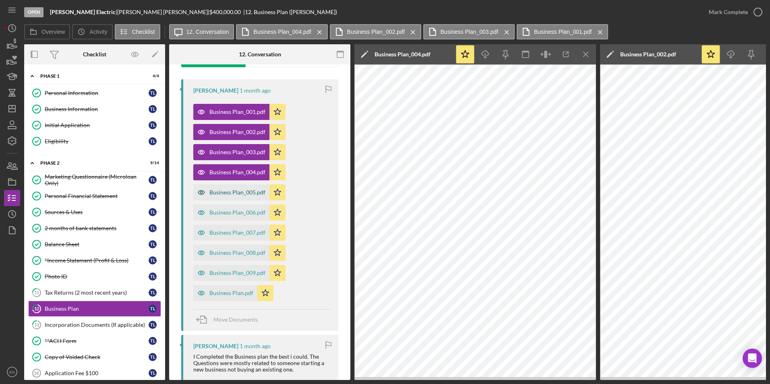
click at [222, 191] on div "Business Plan_005.pdf" at bounding box center [238, 192] width 56 height 6
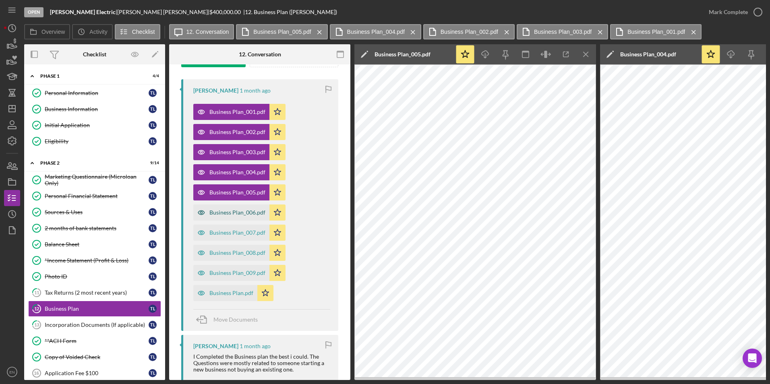
click at [218, 212] on div "Business Plan_006.pdf" at bounding box center [238, 213] width 56 height 6
click at [214, 231] on div "Business Plan_007.pdf" at bounding box center [238, 233] width 56 height 6
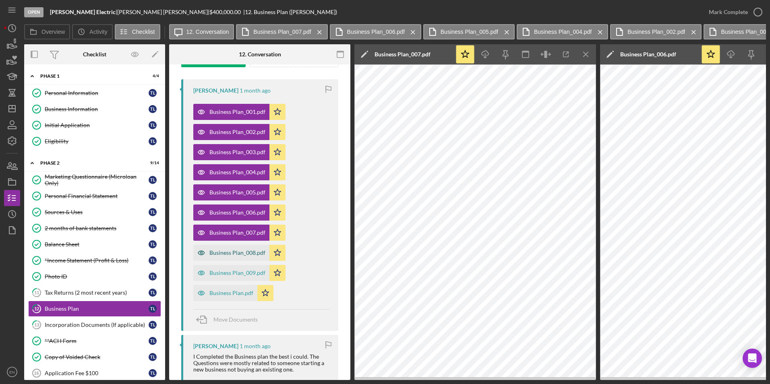
click at [211, 255] on div "Business Plan_008.pdf" at bounding box center [238, 253] width 56 height 6
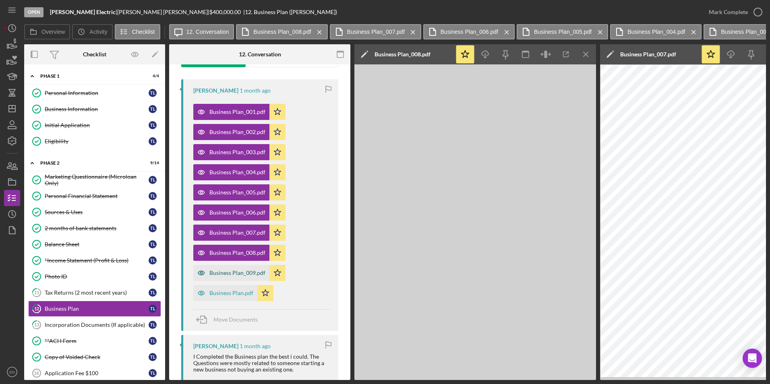
click at [213, 269] on div "Business Plan_009.pdf" at bounding box center [231, 273] width 76 height 16
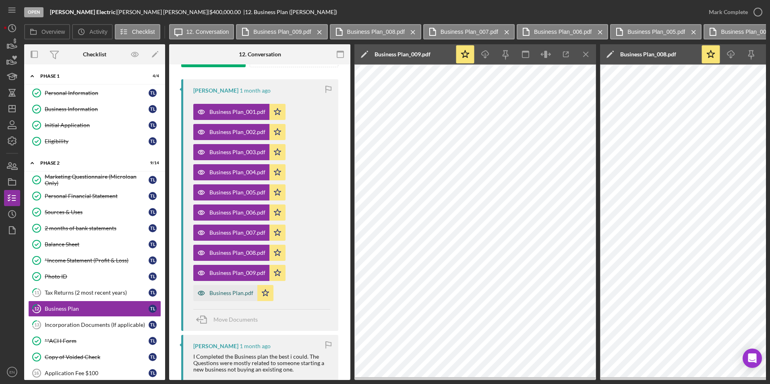
click at [217, 297] on div "Business Plan.pdf" at bounding box center [225, 293] width 64 height 16
click at [485, 57] on icon "Icon/Download" at bounding box center [486, 55] width 18 height 18
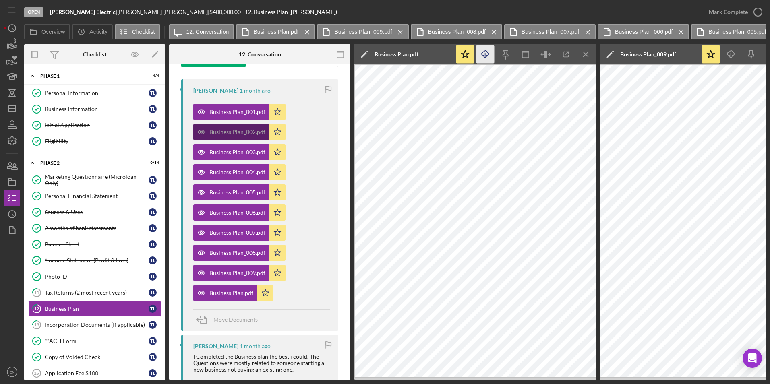
click at [243, 131] on div "Business Plan_002.pdf" at bounding box center [238, 132] width 56 height 6
click at [236, 128] on div "Business Plan_002.pdf" at bounding box center [231, 132] width 76 height 16
click at [484, 54] on icon "Icon/Download" at bounding box center [486, 55] width 18 height 18
click at [237, 153] on div "Business Plan_003.pdf" at bounding box center [238, 152] width 56 height 6
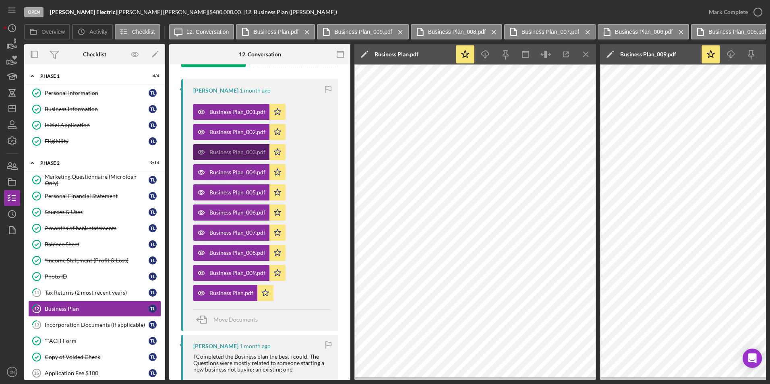
click at [249, 155] on div "Business Plan_003.pdf" at bounding box center [238, 152] width 56 height 6
click at [485, 52] on icon "Icon/Download" at bounding box center [486, 55] width 18 height 18
click at [243, 174] on div "Business Plan_004.pdf" at bounding box center [238, 172] width 56 height 6
click at [485, 56] on icon "Icon/Download" at bounding box center [486, 55] width 18 height 18
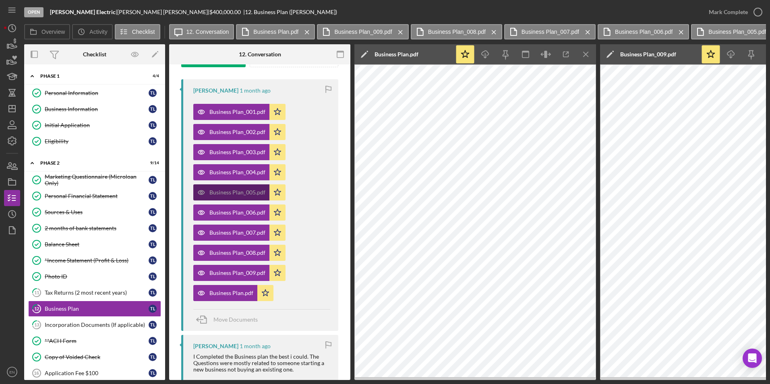
click at [247, 193] on div "Business Plan_005.pdf" at bounding box center [238, 192] width 56 height 6
click at [482, 55] on icon "button" at bounding box center [485, 53] width 7 height 4
click at [243, 212] on div "Business Plan_006.pdf" at bounding box center [238, 213] width 56 height 6
click at [487, 51] on icon "button" at bounding box center [485, 53] width 7 height 4
click at [253, 233] on div "Business Plan_007.pdf" at bounding box center [238, 233] width 56 height 6
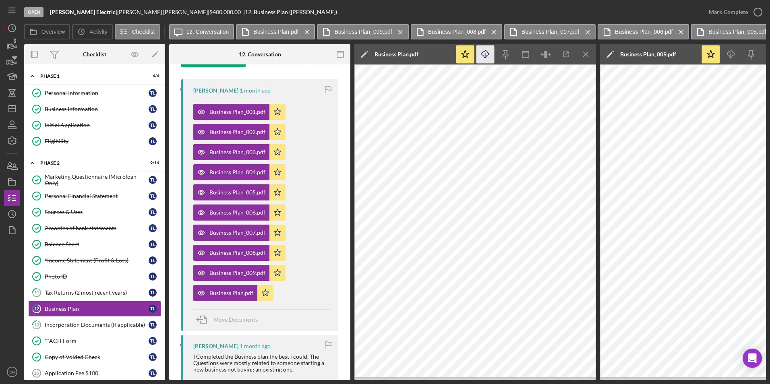
click at [486, 51] on icon "Icon/Download" at bounding box center [486, 55] width 18 height 18
click at [242, 249] on div "Business Plan_008.pdf" at bounding box center [231, 253] width 76 height 16
click at [252, 274] on div "Business Plan_009.pdf" at bounding box center [238, 273] width 56 height 6
click at [255, 251] on div "Business Plan_008.pdf" at bounding box center [238, 253] width 56 height 6
click at [486, 58] on line "button" at bounding box center [486, 55] width 0 height 4
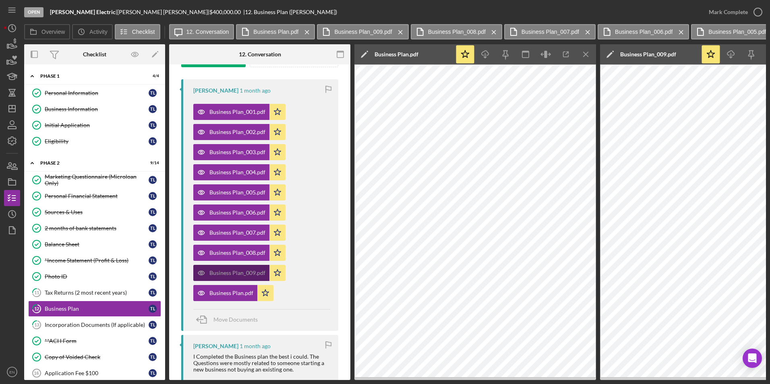
click at [226, 274] on div "Business Plan_009.pdf" at bounding box center [238, 273] width 56 height 6
click at [486, 56] on line "button" at bounding box center [486, 55] width 0 height 4
click at [223, 291] on div "Business Plan.pdf" at bounding box center [232, 293] width 44 height 6
click at [484, 54] on icon "Icon/Download" at bounding box center [486, 55] width 18 height 18
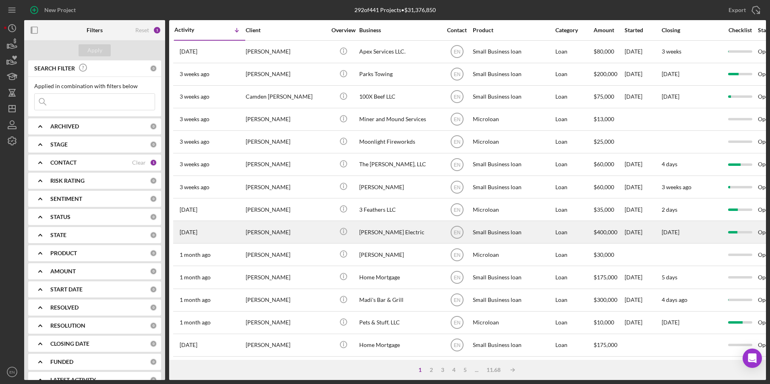
click at [251, 235] on div "[PERSON_NAME]" at bounding box center [286, 232] width 81 height 21
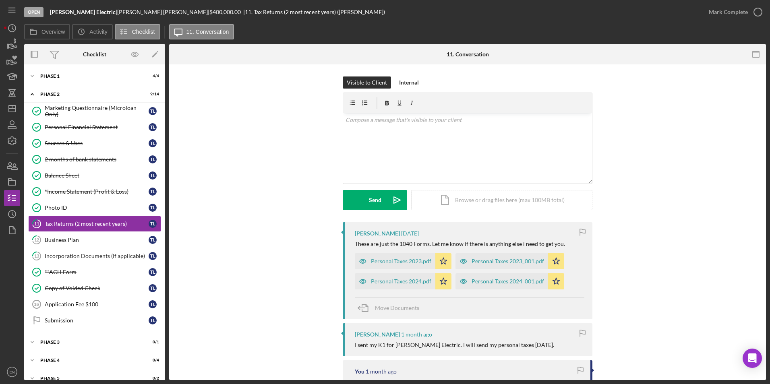
scroll to position [2, 0]
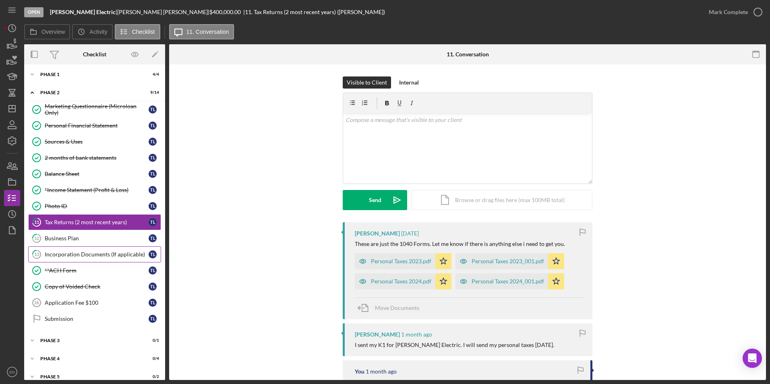
click at [64, 253] on div "Incorporation Documents (If applicable)" at bounding box center [97, 254] width 104 height 6
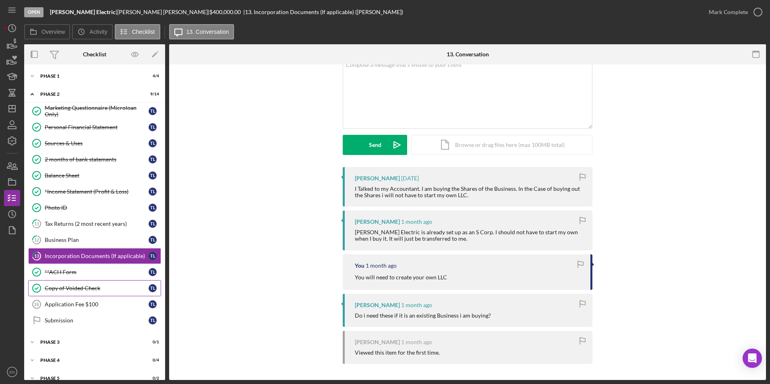
click at [72, 287] on div "Copy of Voided Check" at bounding box center [97, 288] width 104 height 6
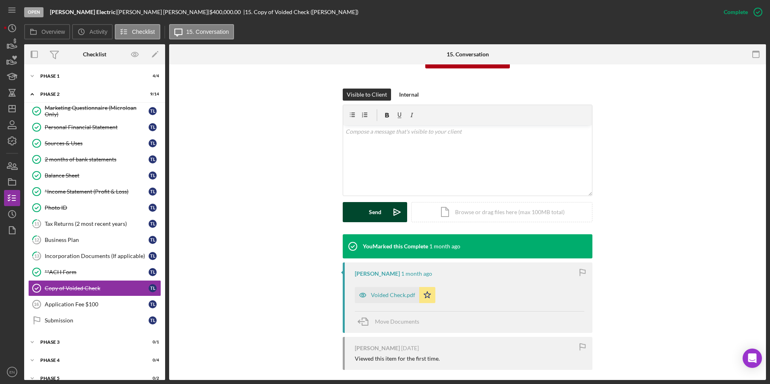
scroll to position [105, 0]
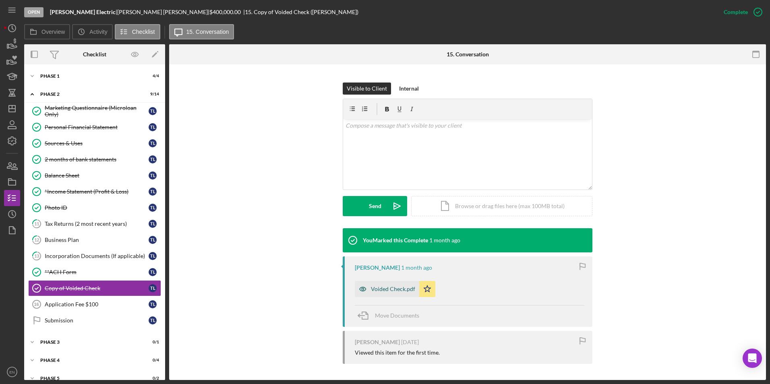
click at [390, 290] on div "Voided Check.pdf" at bounding box center [393, 289] width 44 height 6
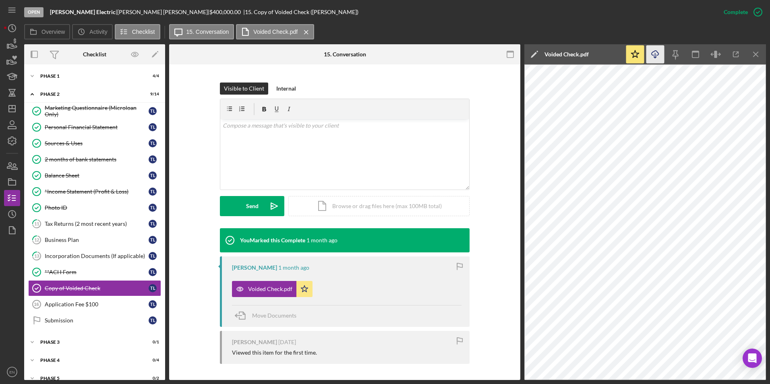
click at [656, 55] on line "button" at bounding box center [656, 55] width 0 height 4
